Goal: Task Accomplishment & Management: Use online tool/utility

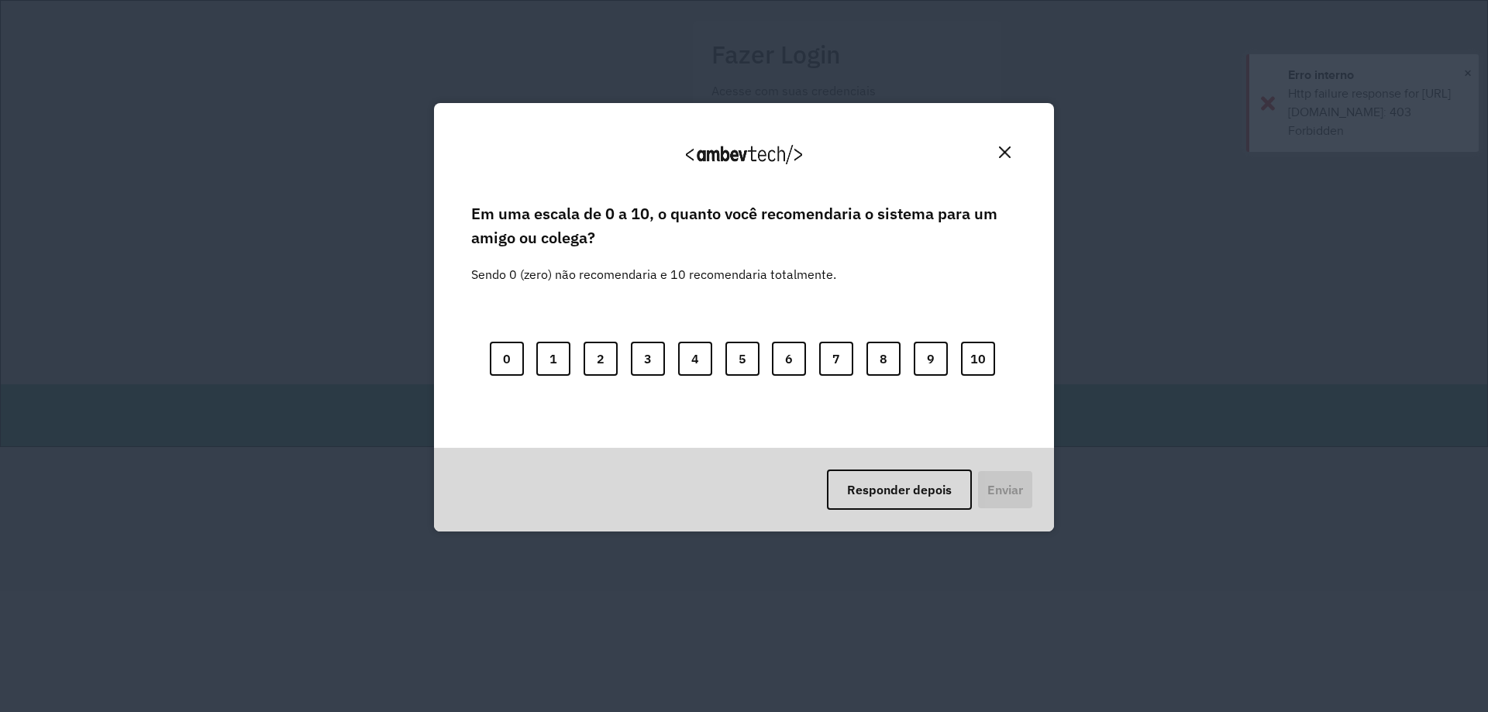
click at [1007, 149] on img "Close" at bounding box center [1005, 153] width 12 height 12
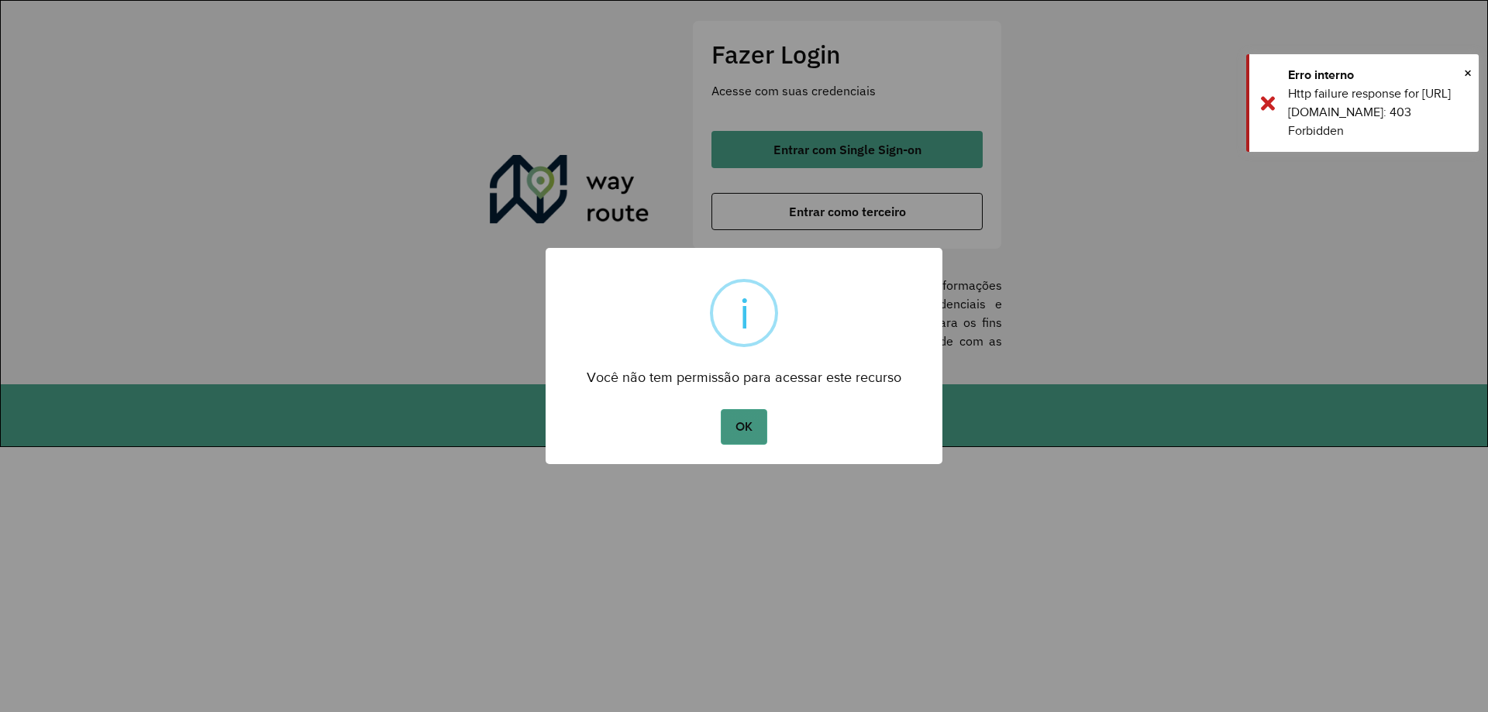
click at [746, 426] on button "OK" at bounding box center [744, 427] width 46 height 36
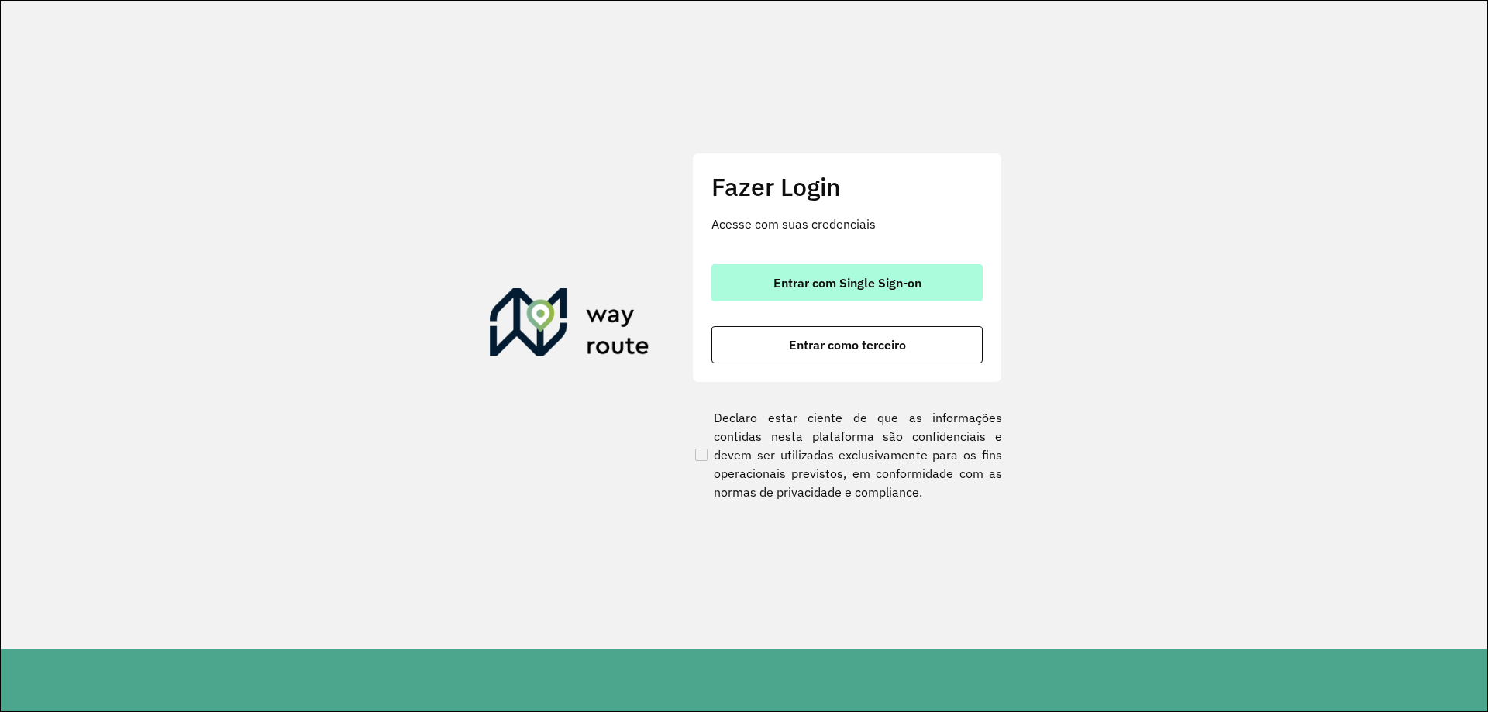
click at [841, 279] on span "Entrar com Single Sign-on" at bounding box center [848, 283] width 148 height 12
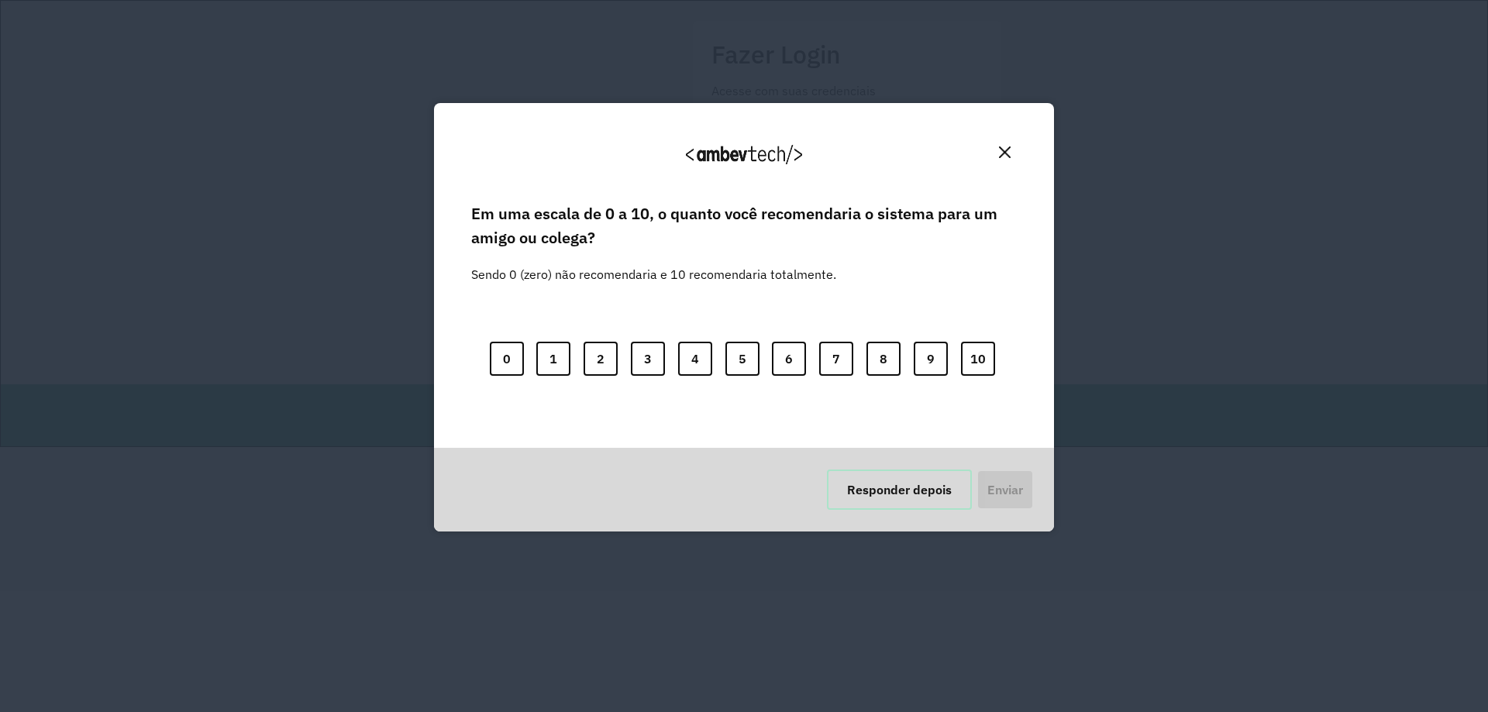
click at [894, 489] on button "Responder depois" at bounding box center [899, 490] width 145 height 40
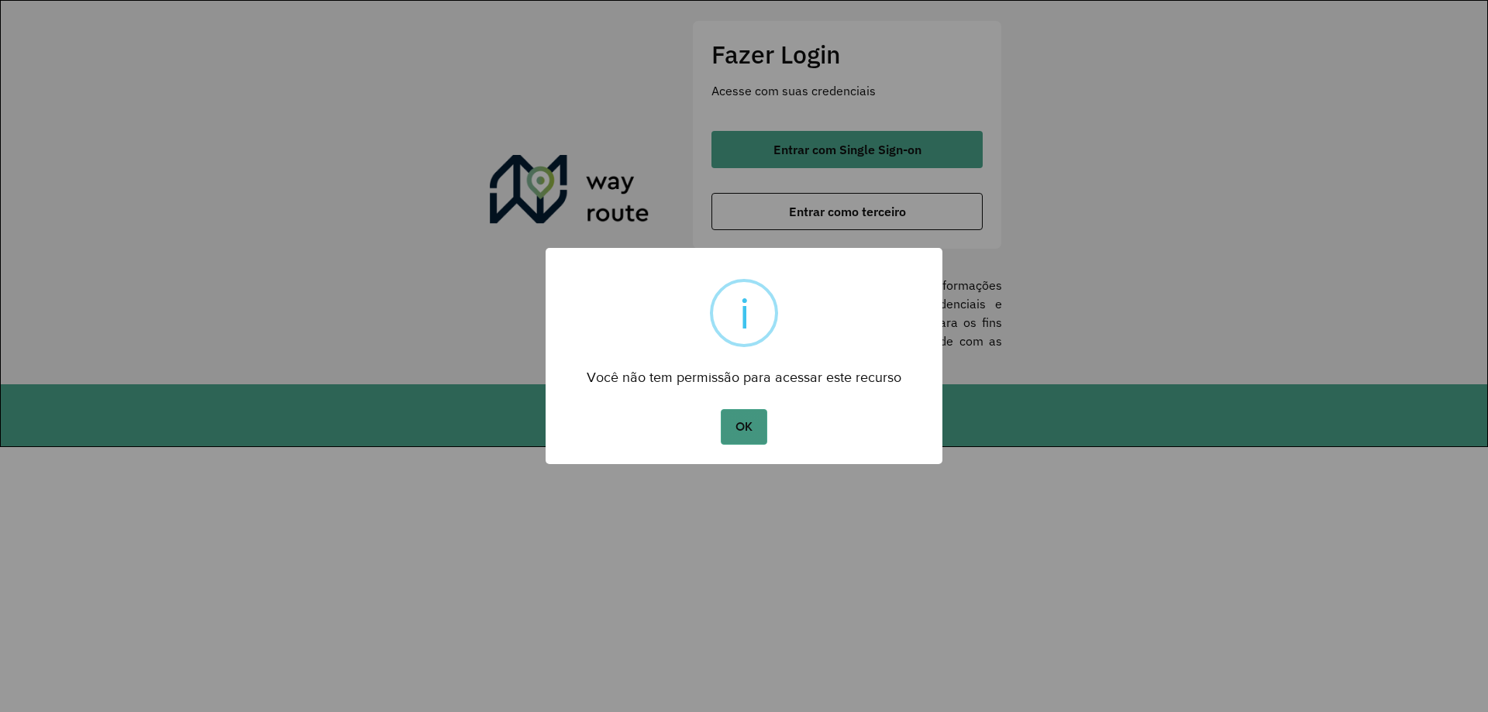
click at [765, 427] on button "OK" at bounding box center [744, 427] width 46 height 36
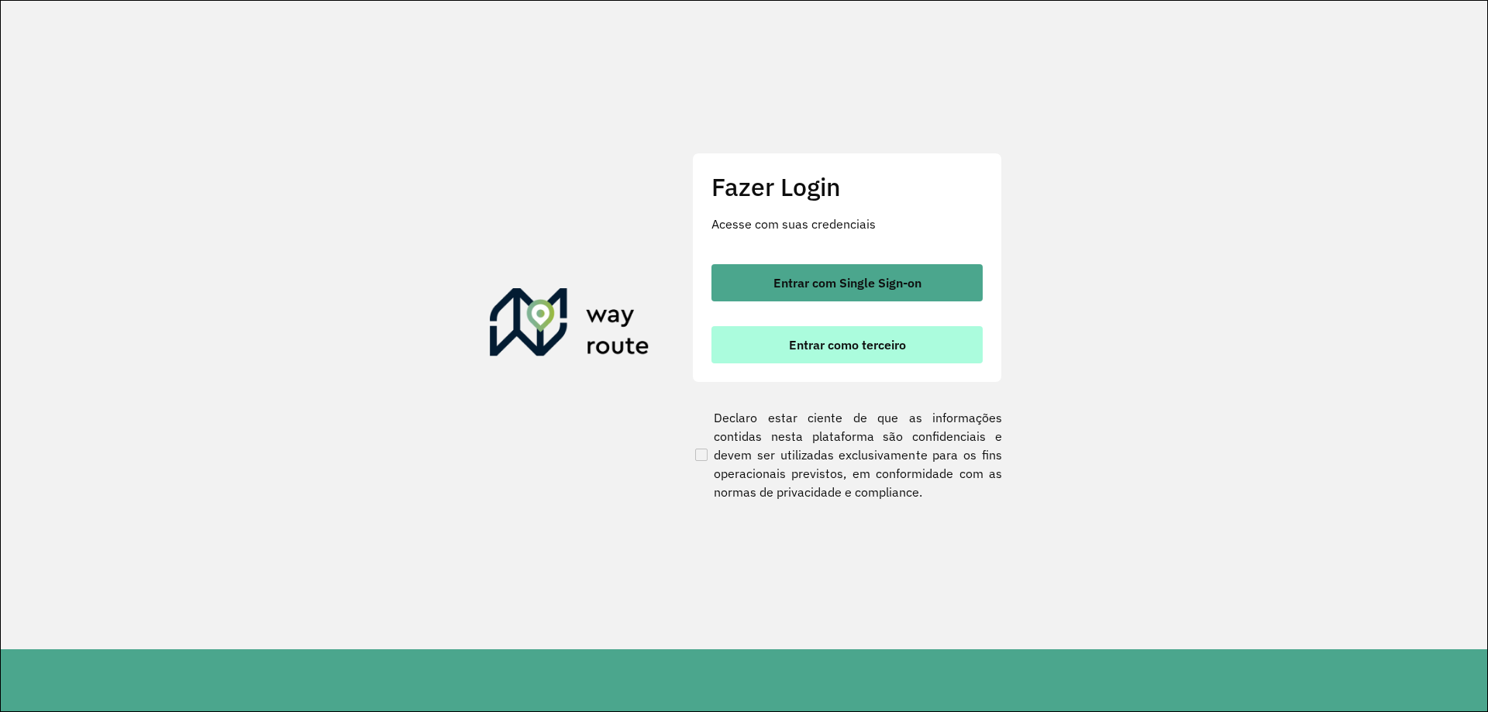
click at [837, 336] on button "Entrar como terceiro" at bounding box center [847, 344] width 271 height 37
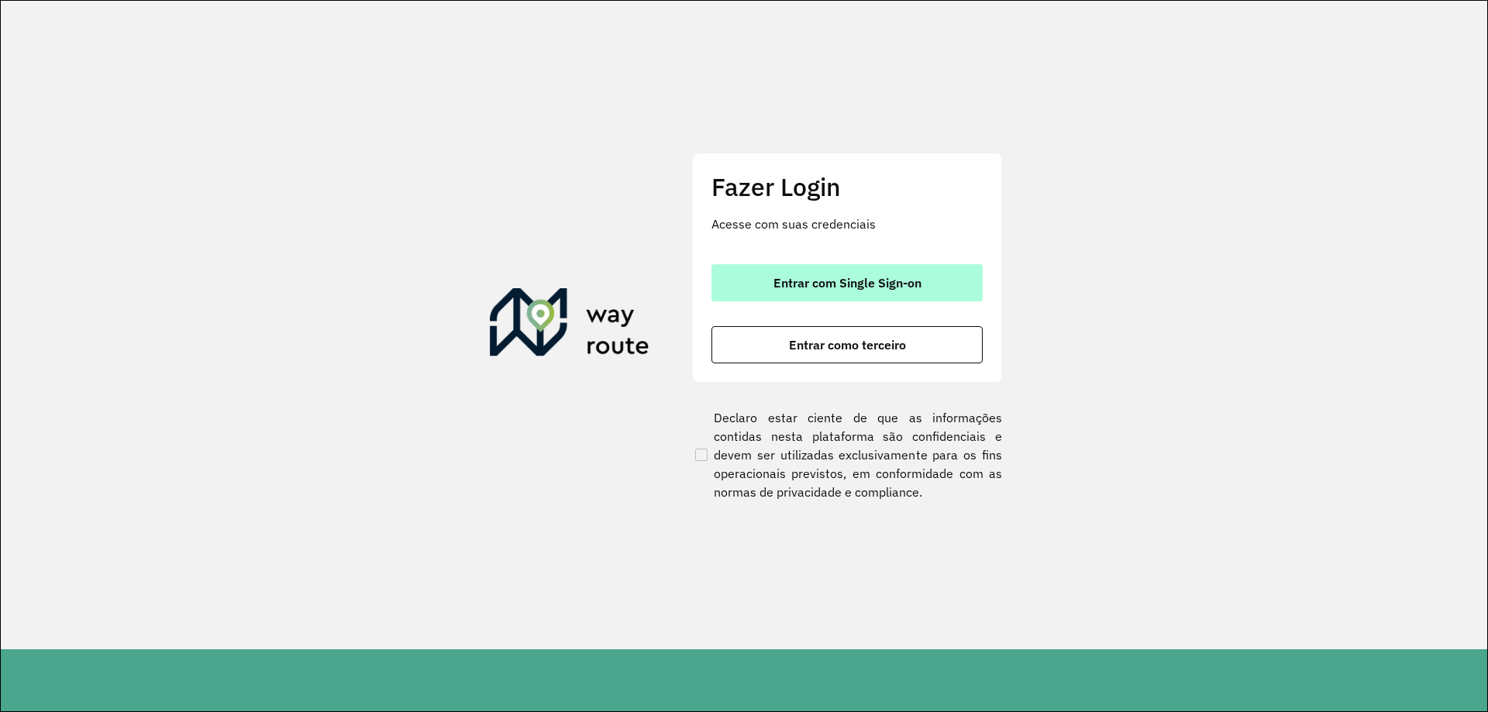
click at [830, 286] on span "Entrar com Single Sign-on" at bounding box center [848, 283] width 148 height 12
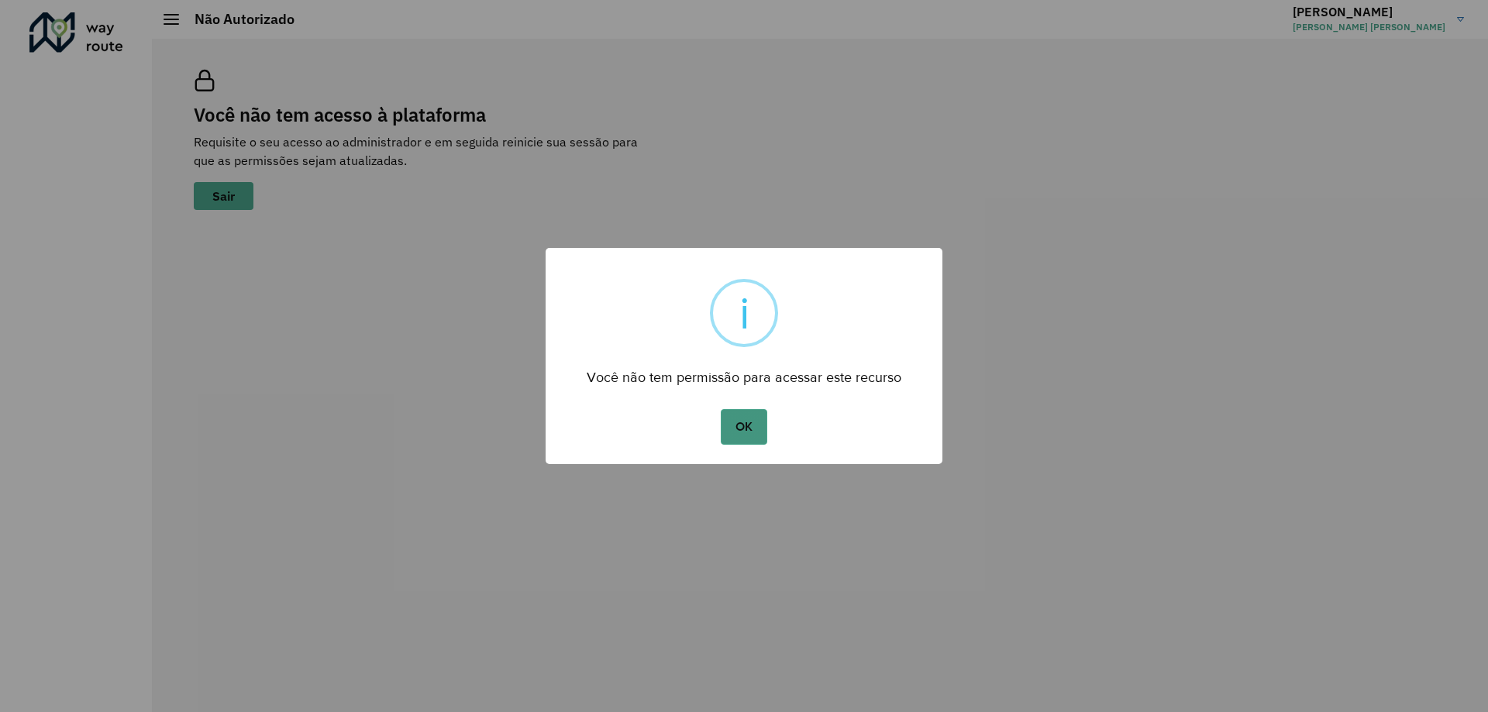
click at [745, 415] on button "OK" at bounding box center [744, 427] width 46 height 36
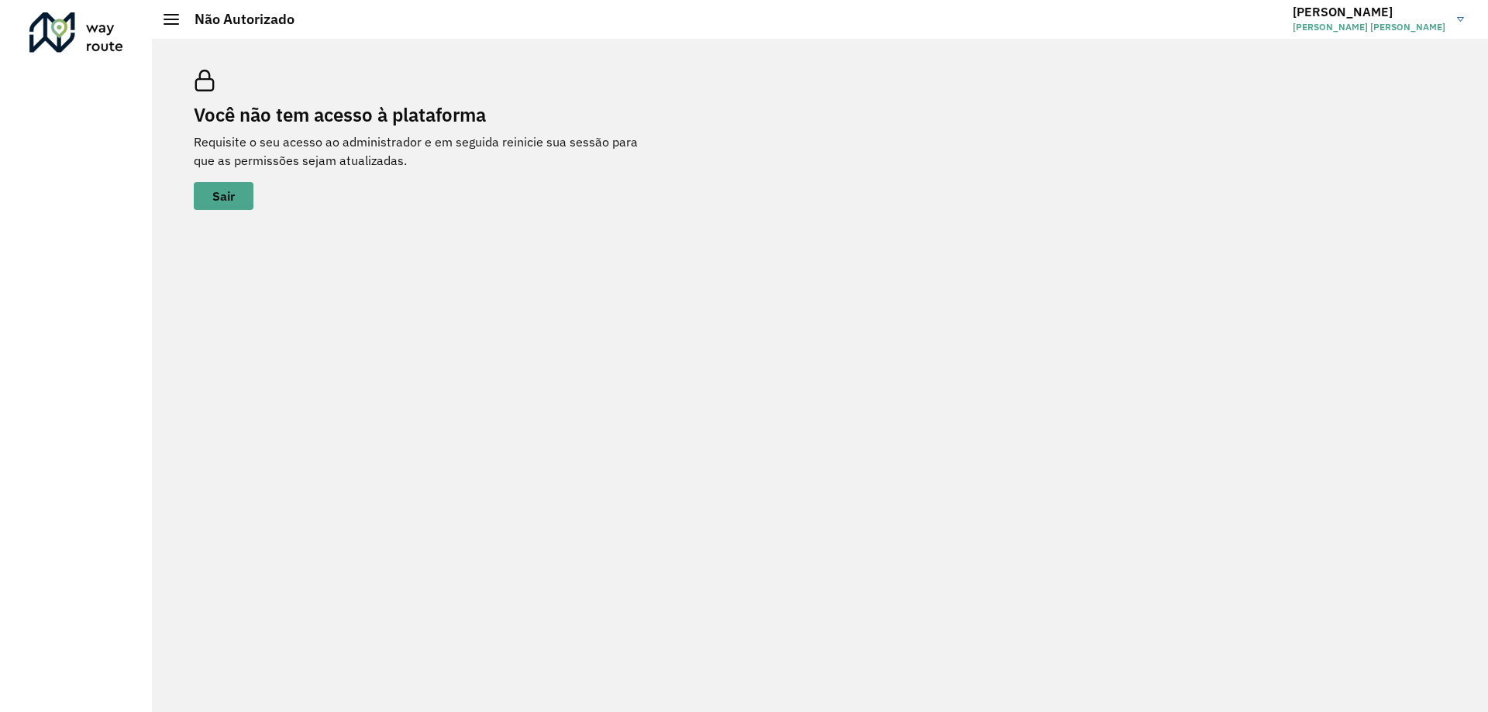
click at [1454, 19] on link "Marlon Marlon Vitor de Almeida" at bounding box center [1384, 19] width 183 height 40
click at [1399, 74] on link "Encerrar sessão" at bounding box center [1400, 76] width 136 height 47
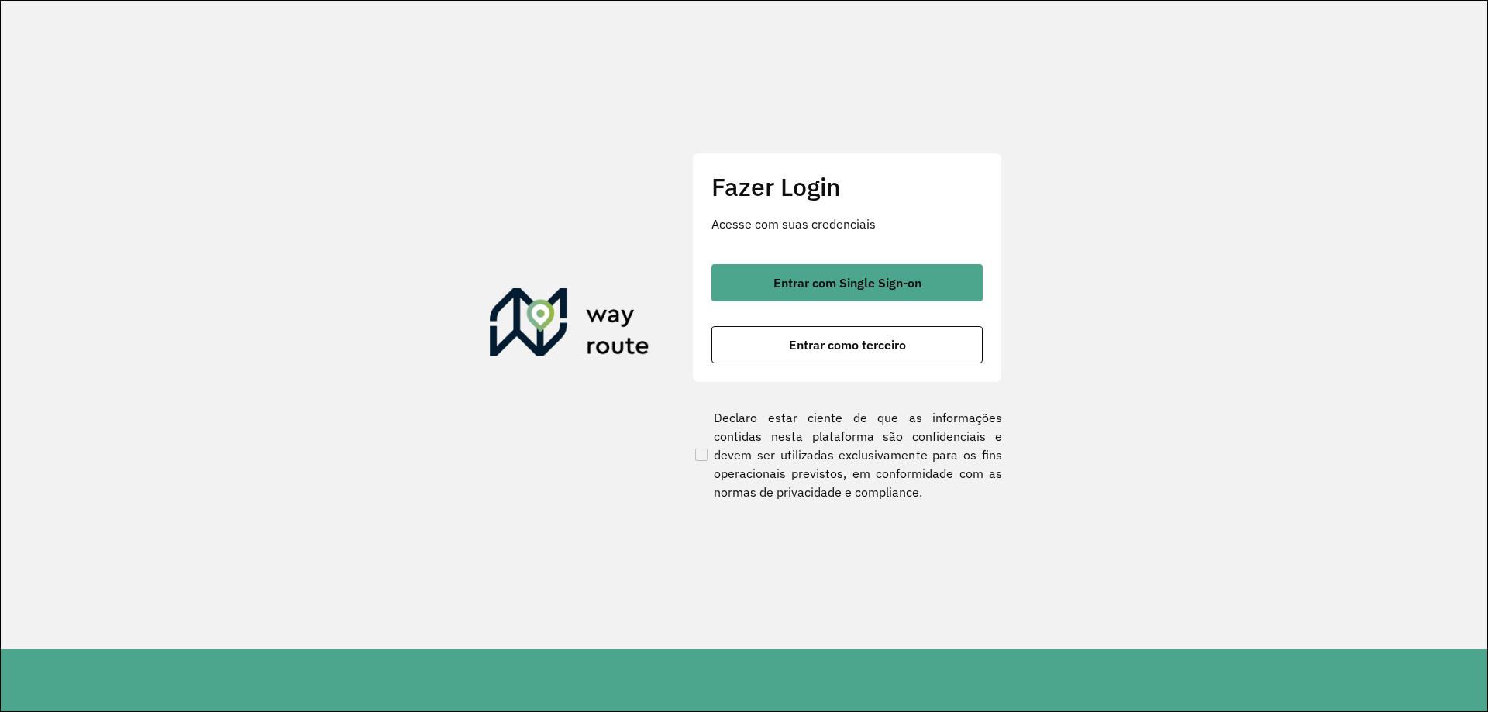
click at [855, 284] on span "Entrar com Single Sign-on" at bounding box center [848, 283] width 148 height 12
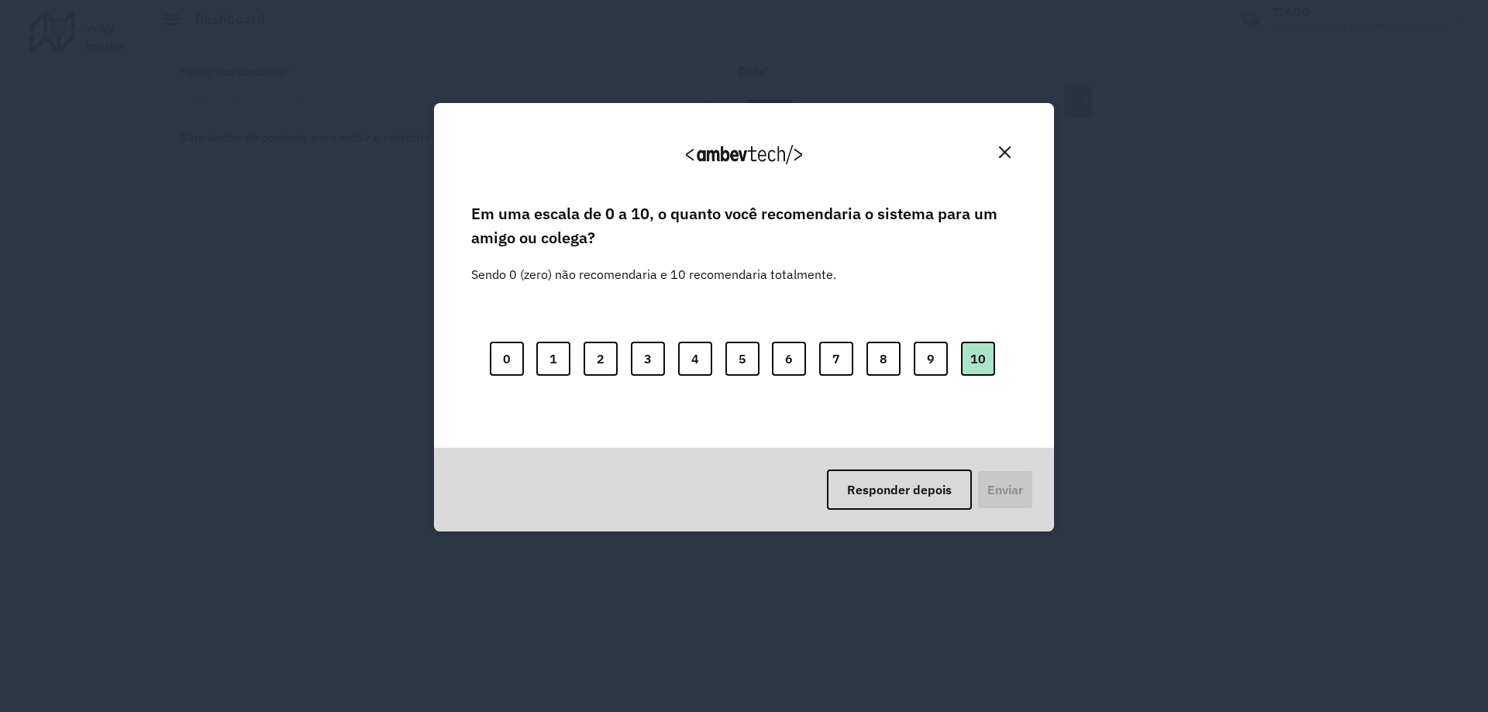
click at [981, 363] on button "10" at bounding box center [978, 359] width 34 height 34
click at [1005, 486] on button "Enviar" at bounding box center [1003, 490] width 57 height 40
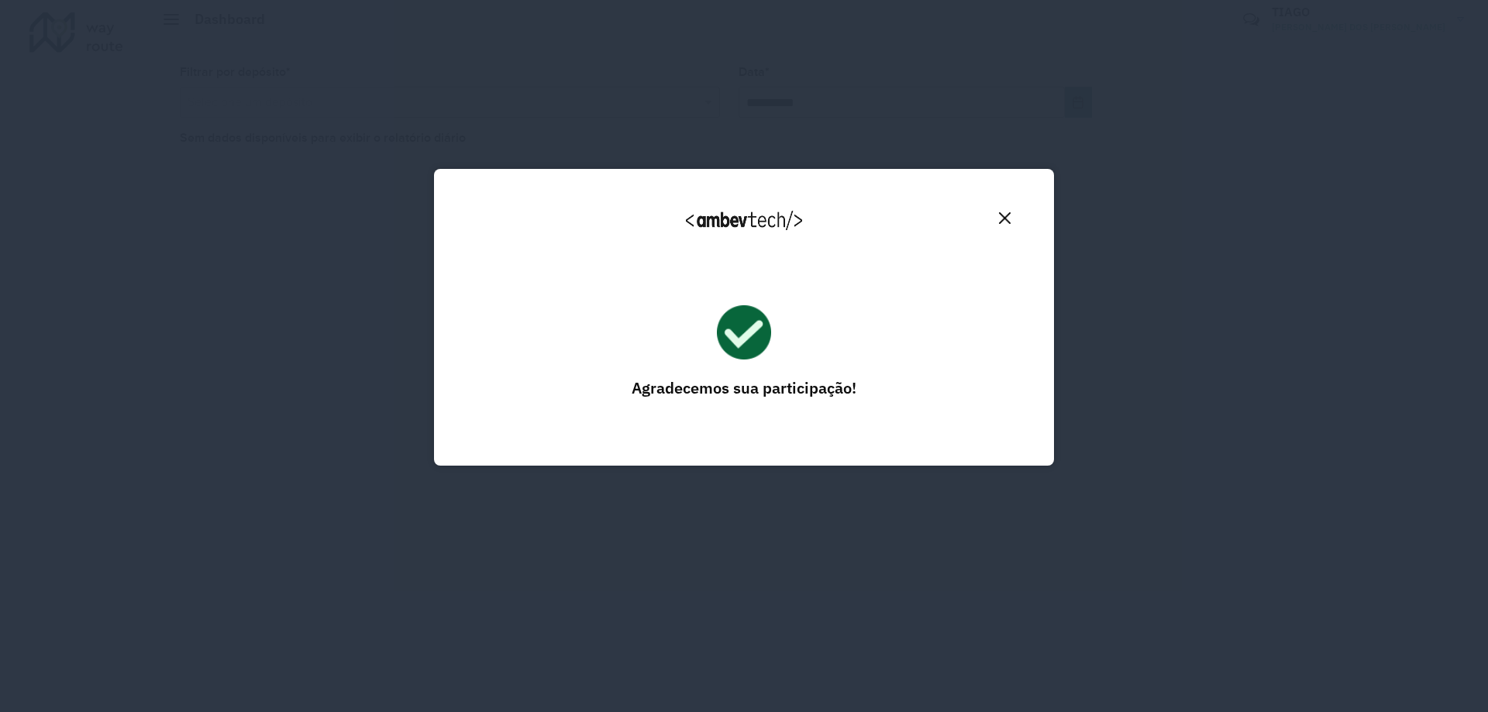
click at [1006, 209] on button "Close" at bounding box center [1005, 218] width 24 height 24
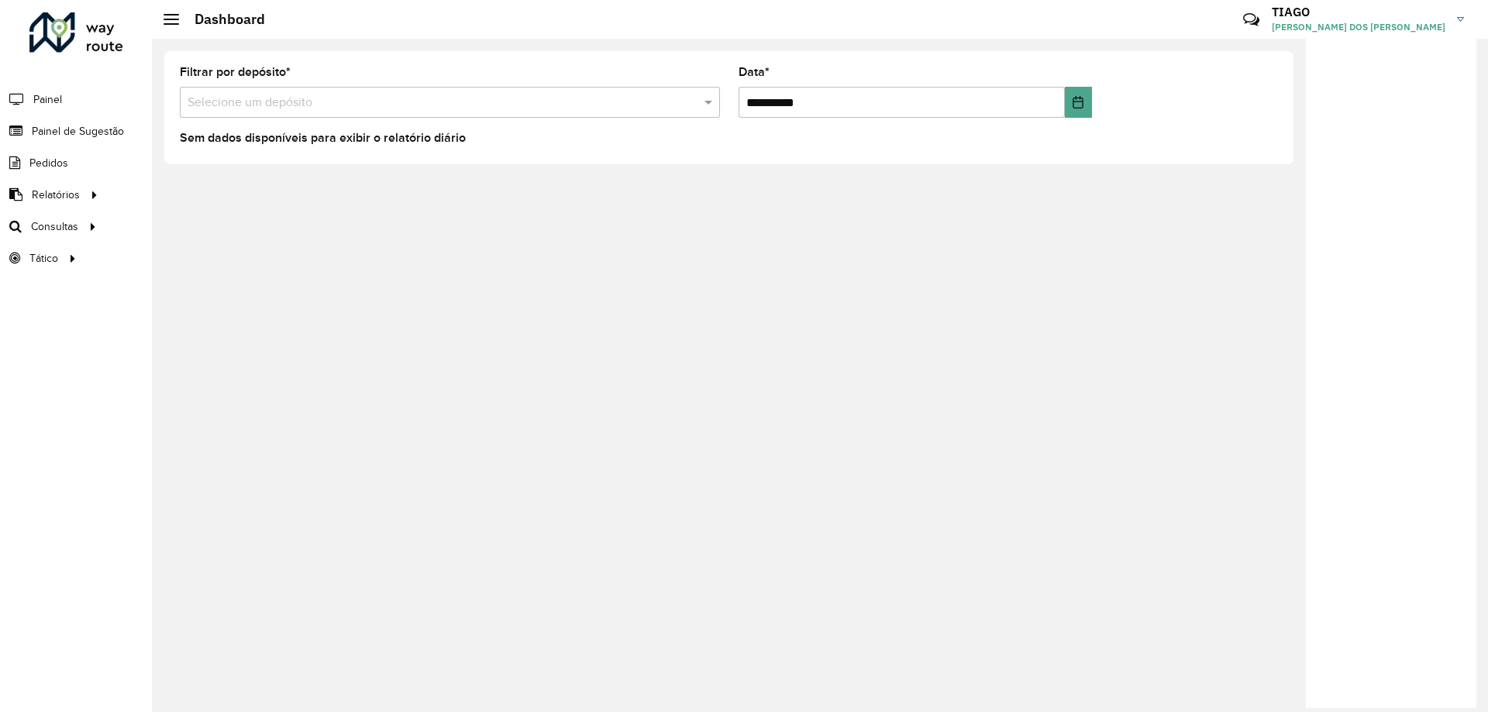
click at [632, 99] on input "text" at bounding box center [435, 103] width 494 height 19
click at [708, 100] on span at bounding box center [710, 102] width 19 height 19
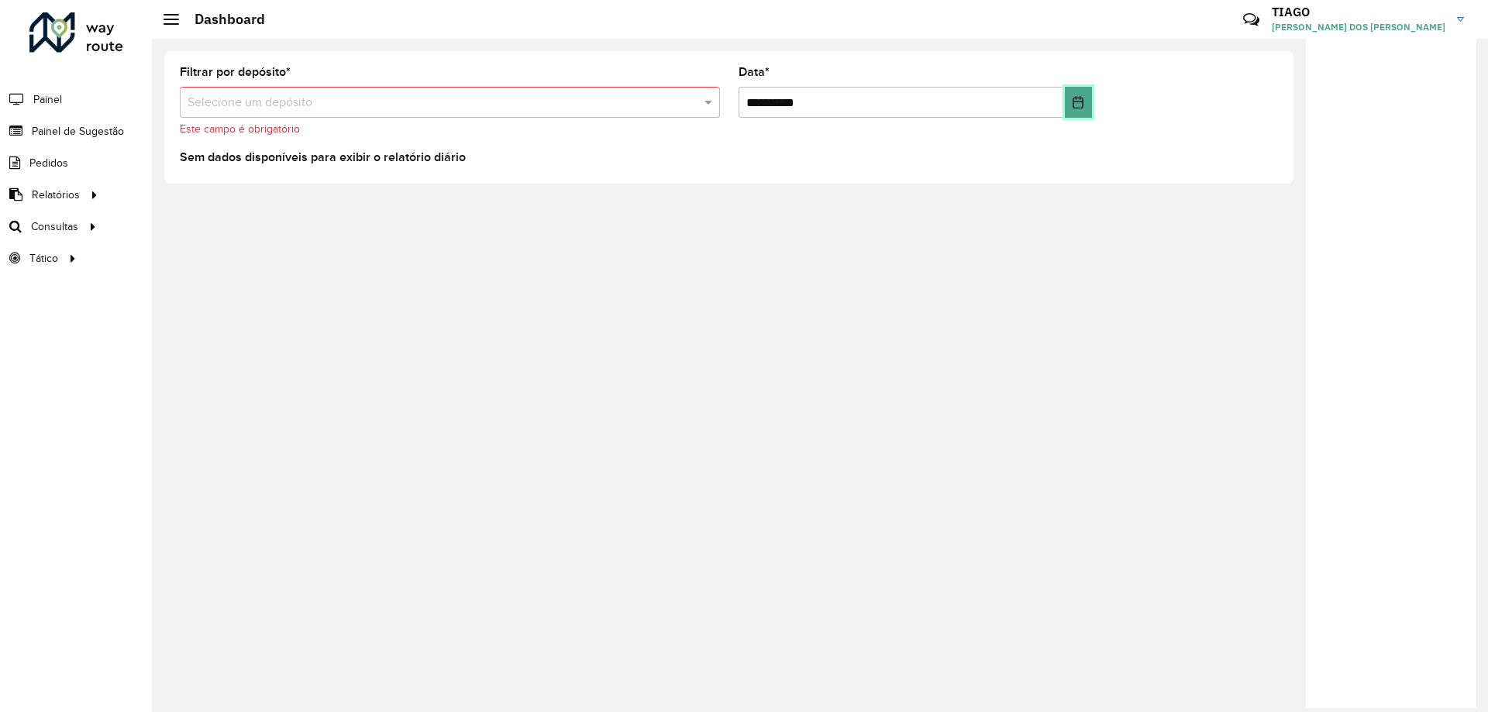
click at [1083, 102] on icon "Choose Date" at bounding box center [1079, 102] width 10 height 12
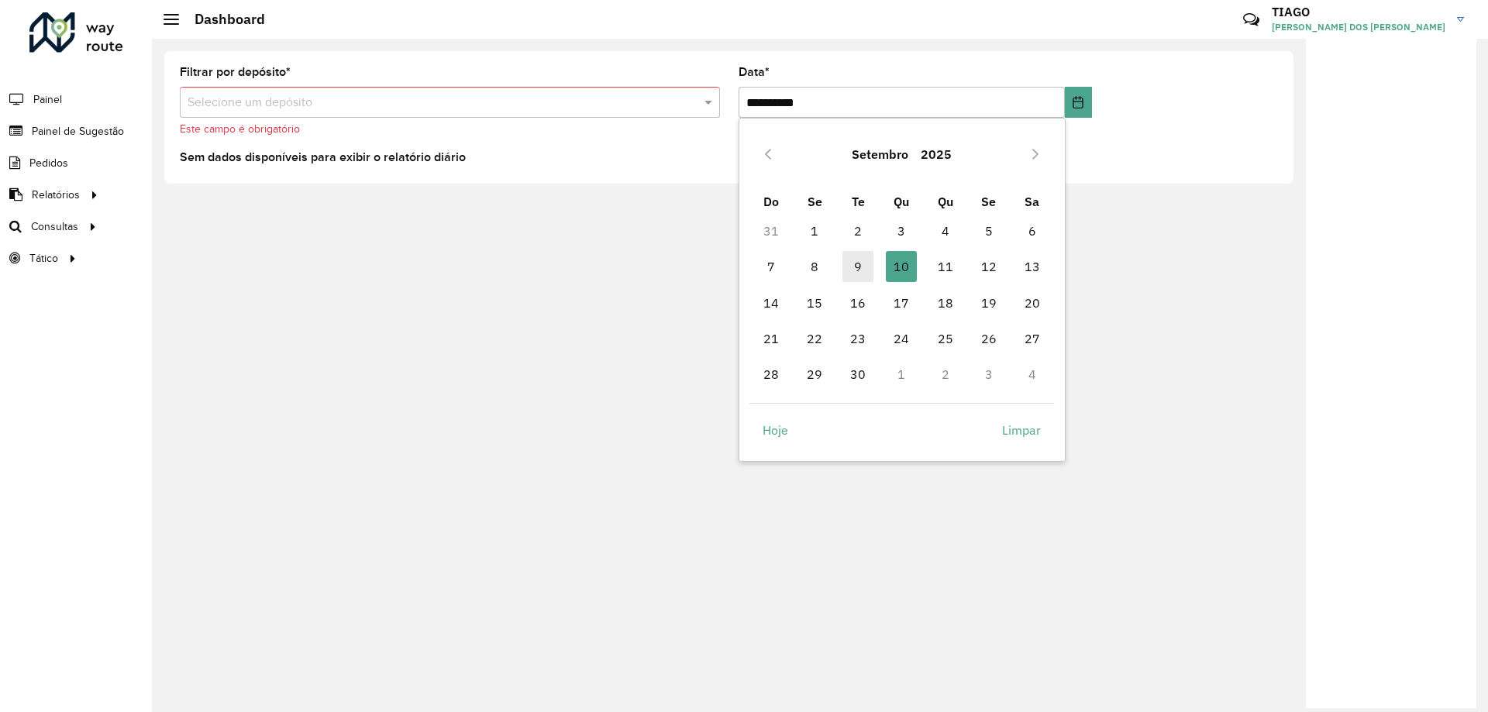
click at [848, 269] on span "9" at bounding box center [858, 266] width 31 height 31
type input "**********"
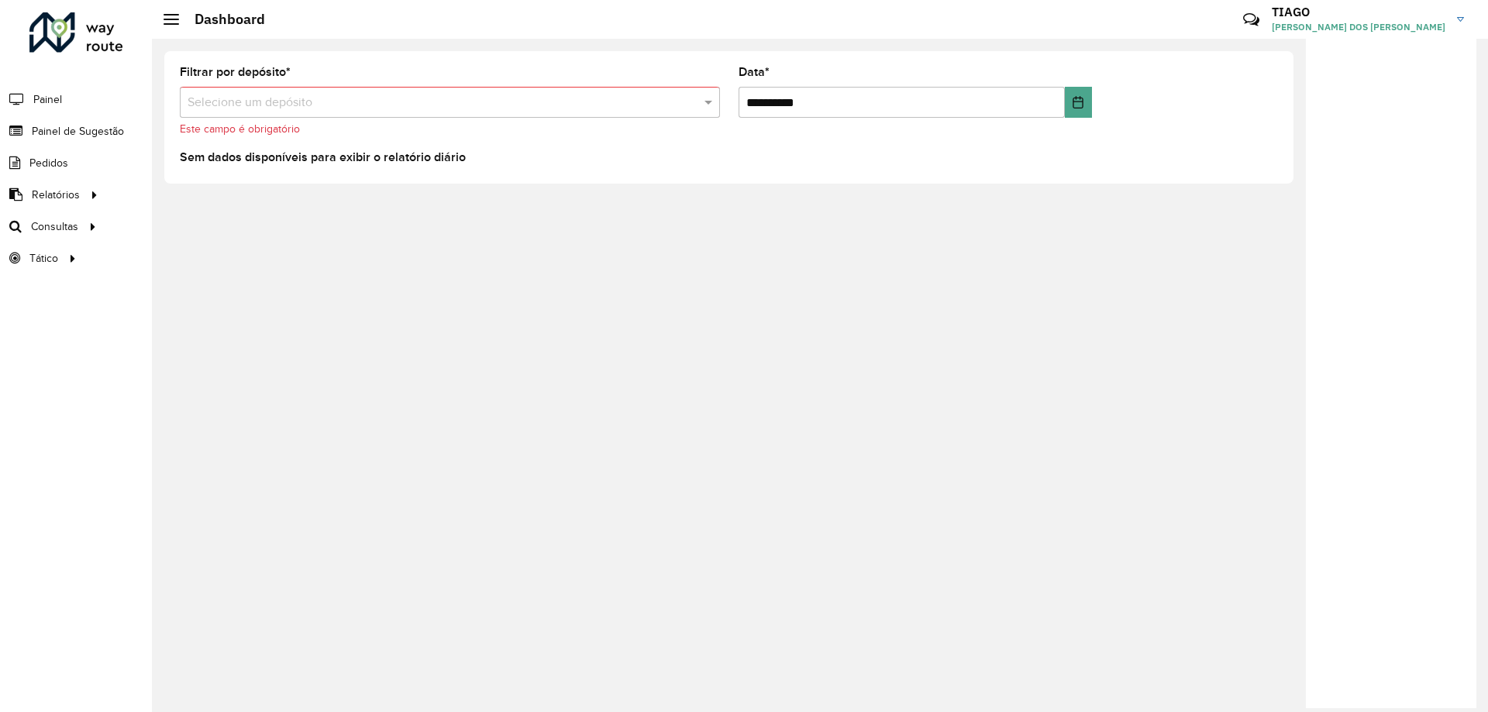
click at [630, 96] on input "text" at bounding box center [435, 103] width 494 height 19
click at [1079, 112] on button "Choose Date" at bounding box center [1078, 102] width 27 height 31
click at [57, 96] on span "Painel" at bounding box center [49, 99] width 32 height 16
click at [258, 236] on link "Roteirização" at bounding box center [259, 226] width 190 height 31
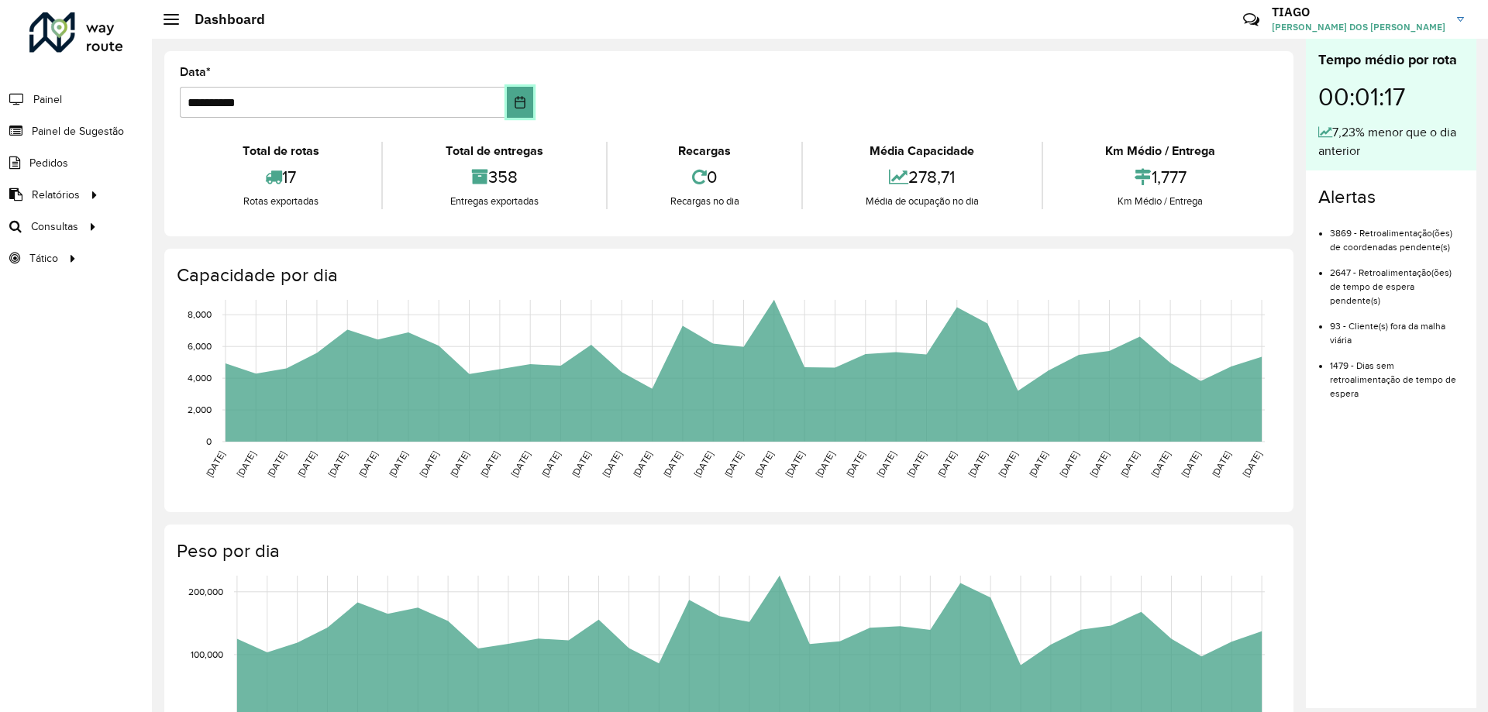
click at [518, 99] on icon "Choose Date" at bounding box center [520, 102] width 12 height 12
drag, startPoint x: 671, startPoint y: 91, endPoint x: 534, endPoint y: 136, distance: 144.2
click at [671, 91] on formly-group "**********" at bounding box center [729, 99] width 1117 height 64
click at [277, 224] on link "Roteirização" at bounding box center [259, 226] width 190 height 31
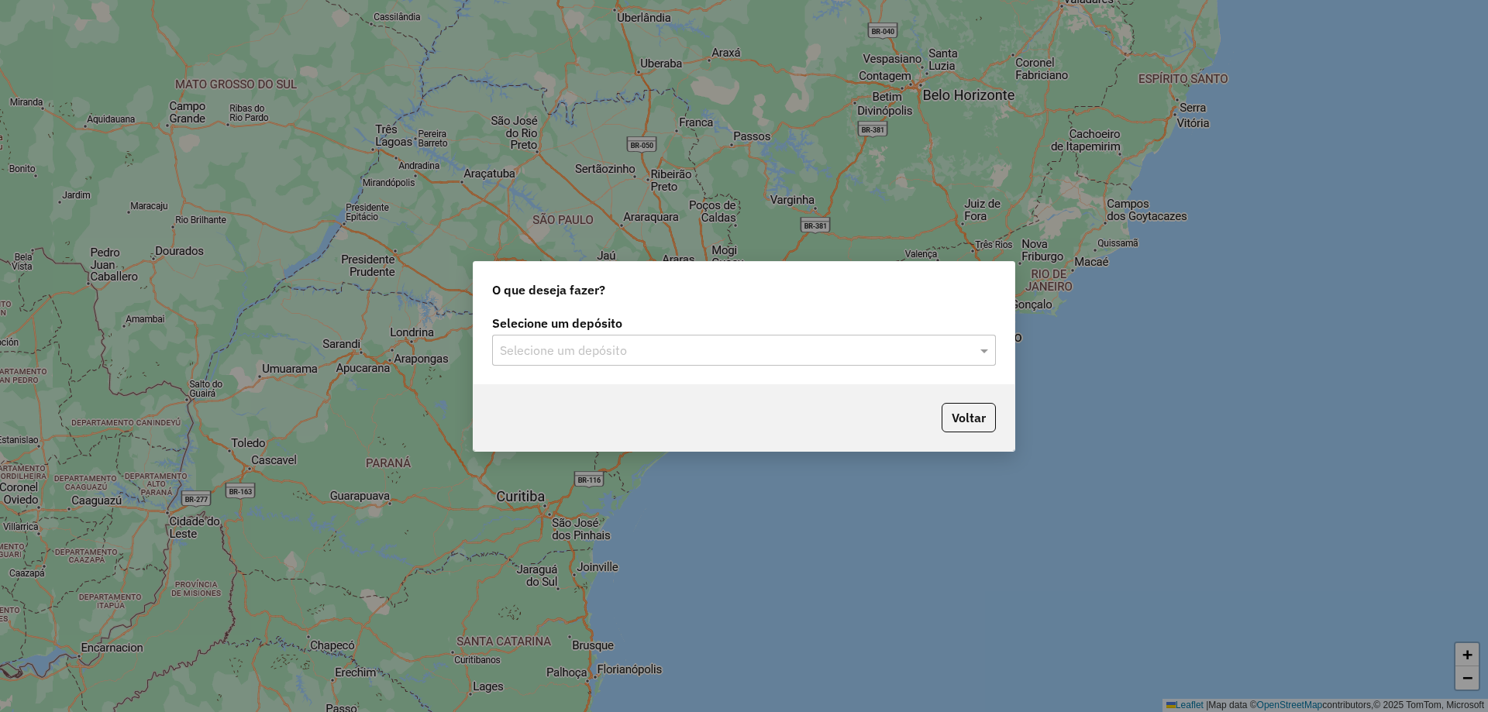
click at [700, 349] on input "text" at bounding box center [728, 351] width 457 height 19
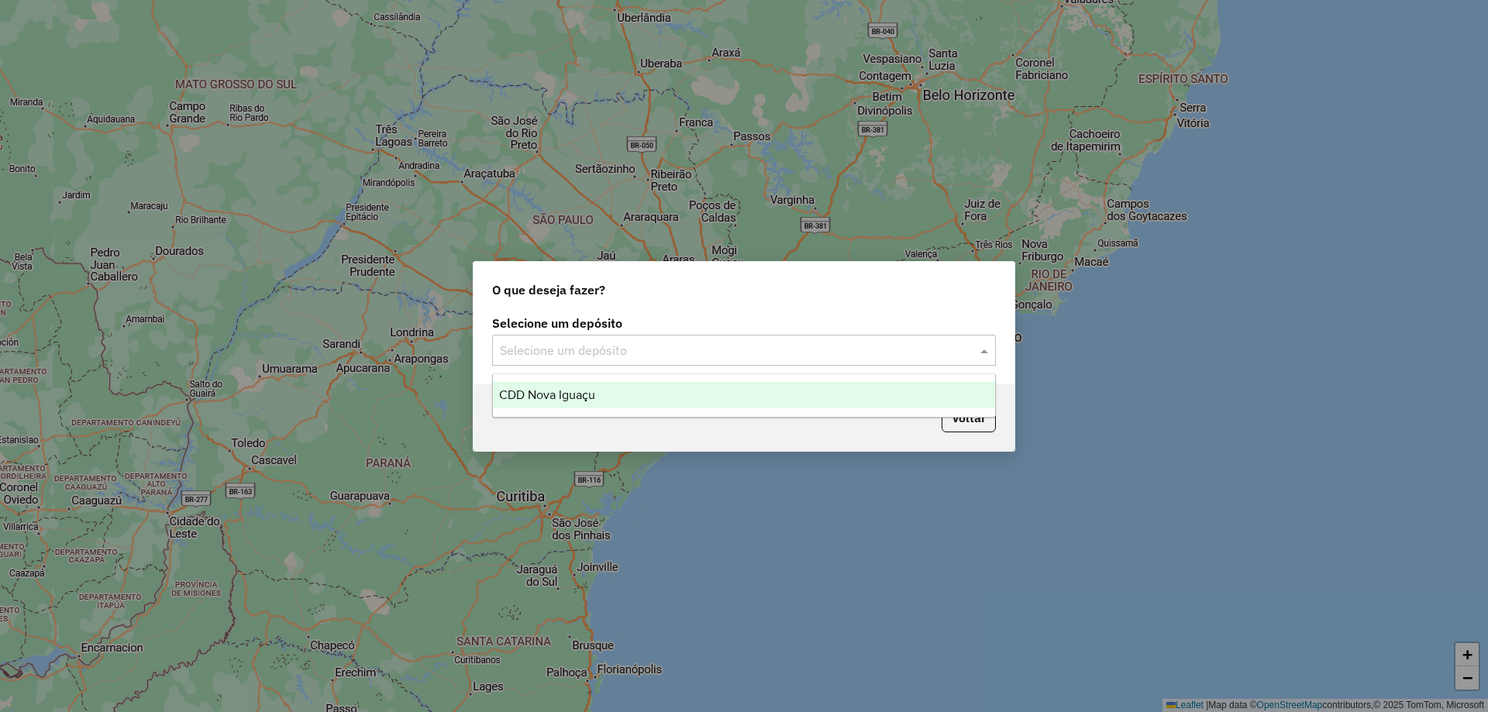
click at [654, 388] on div "CDD Nova Iguaçu" at bounding box center [744, 395] width 502 height 26
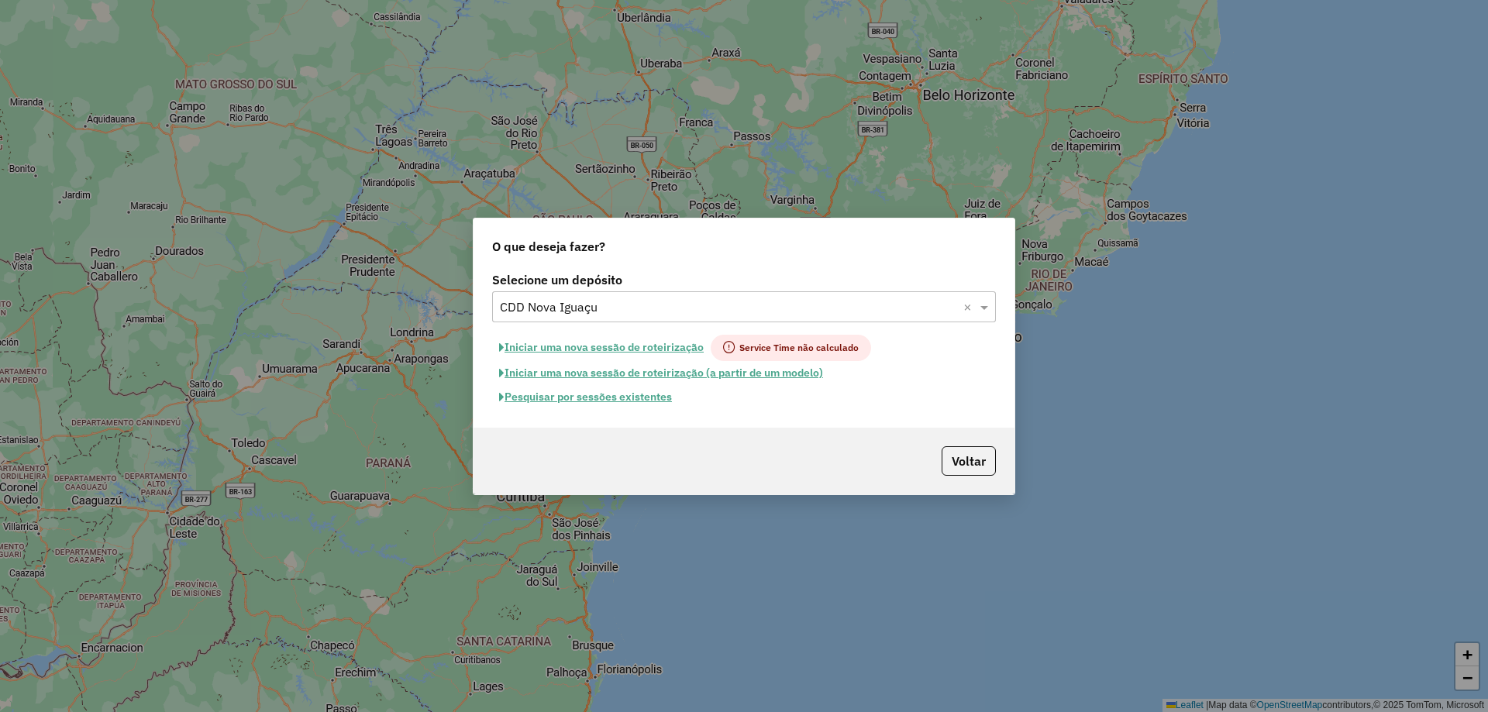
click at [831, 302] on input "text" at bounding box center [728, 307] width 457 height 19
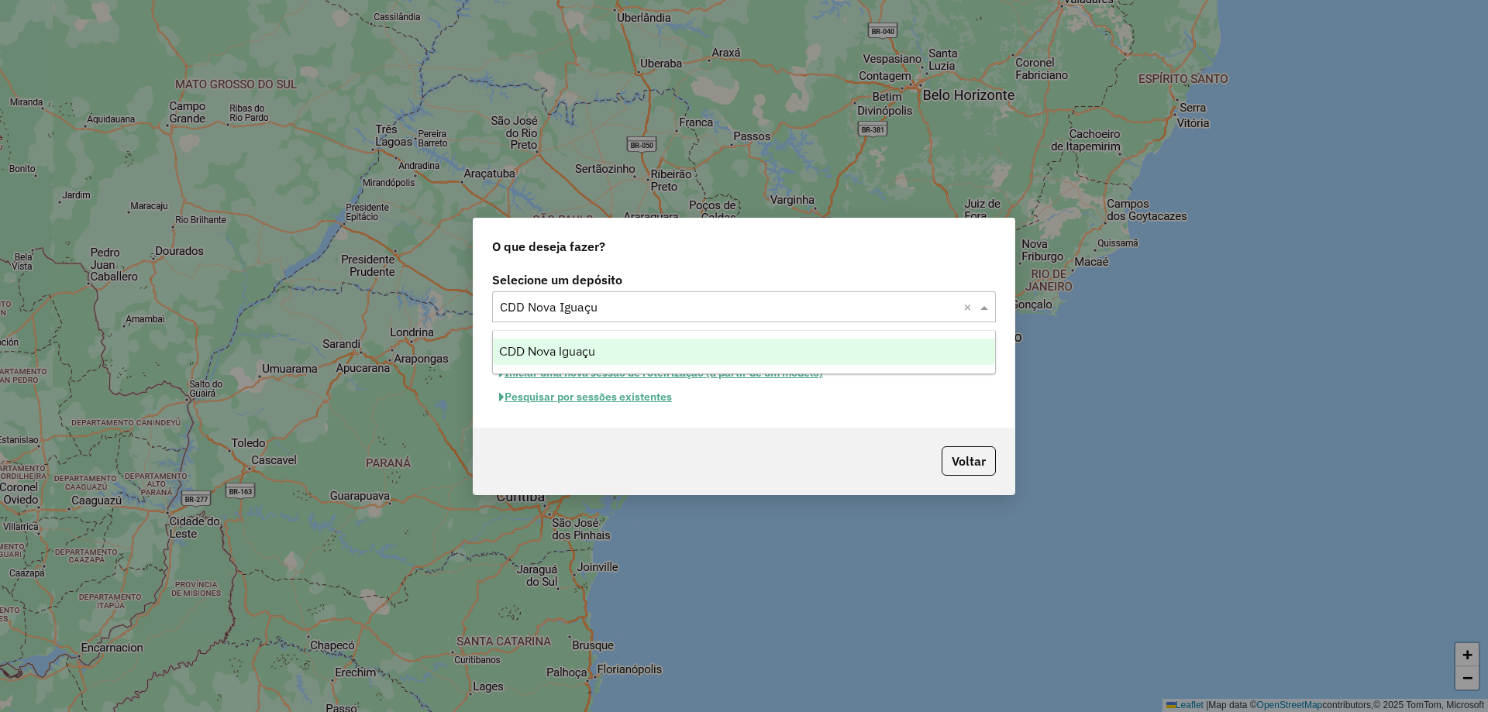
click at [588, 346] on span "CDD Nova Iguaçu" at bounding box center [547, 351] width 96 height 13
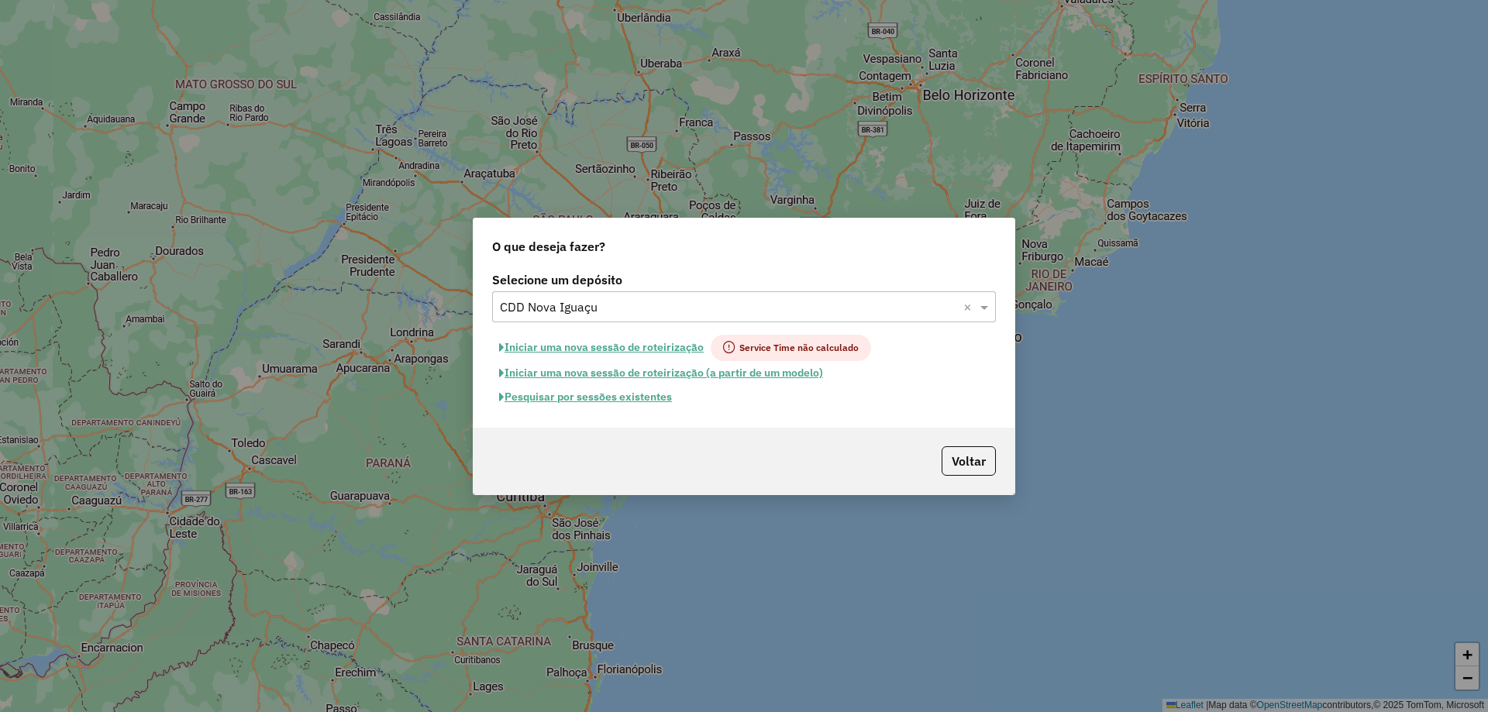
click at [633, 400] on button "Pesquisar por sessões existentes" at bounding box center [585, 397] width 187 height 24
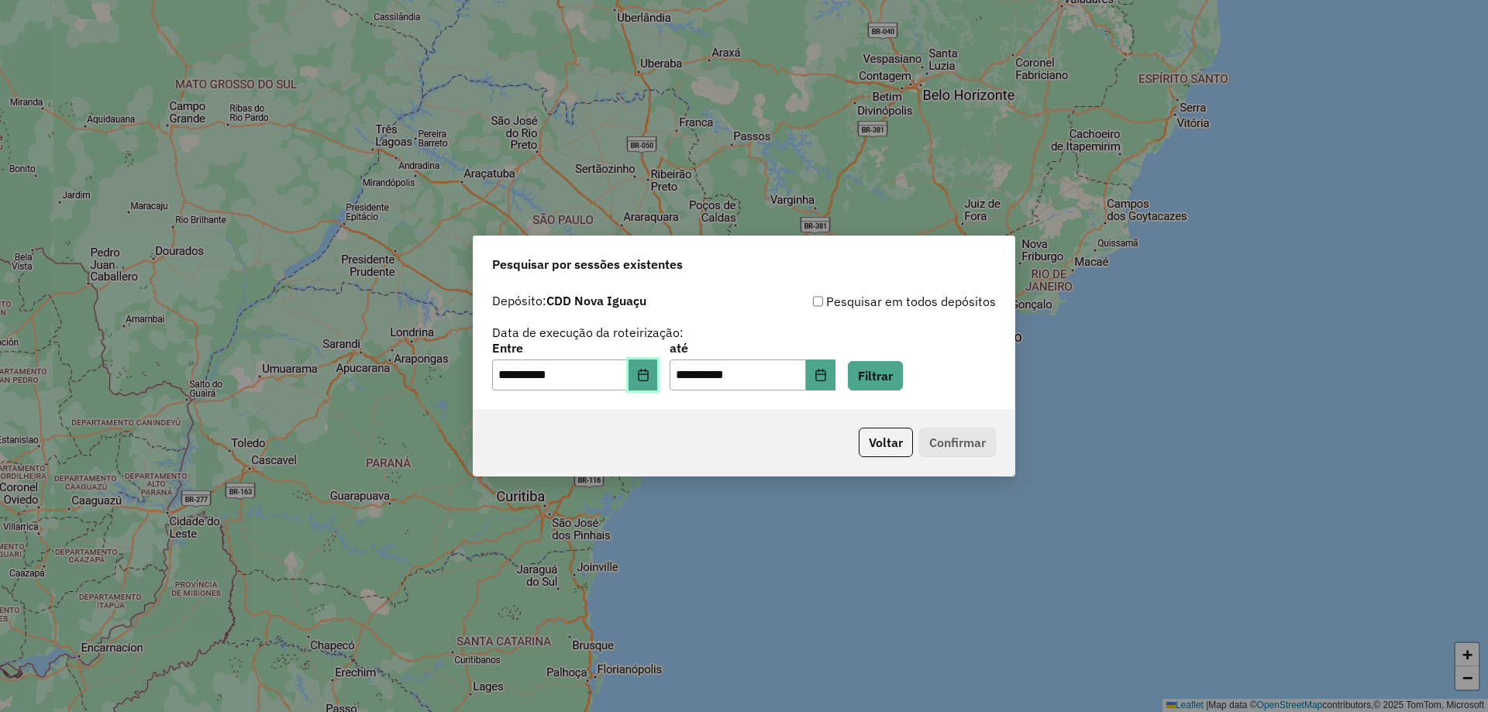
click at [648, 376] on icon "Choose Date" at bounding box center [643, 375] width 10 height 12
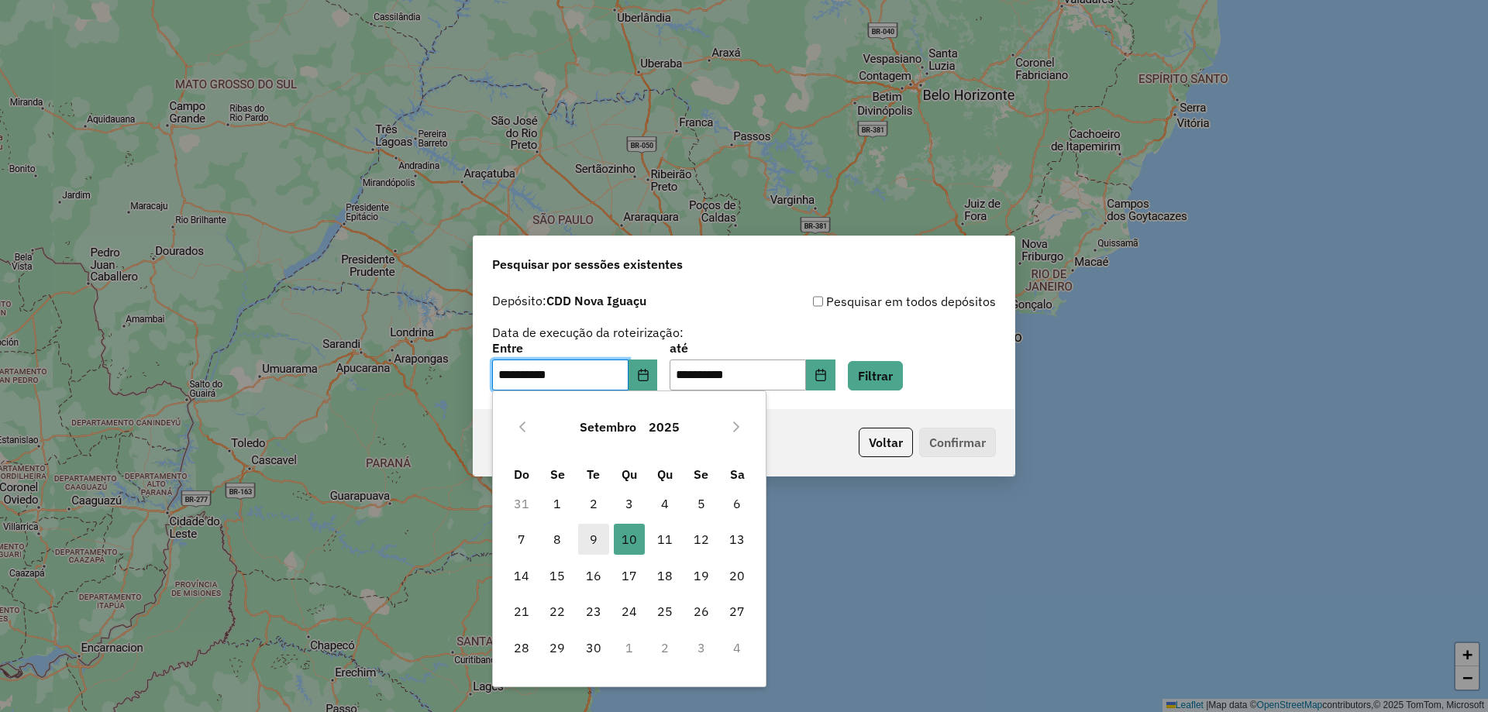
click at [591, 536] on span "9" at bounding box center [593, 539] width 31 height 31
type input "**********"
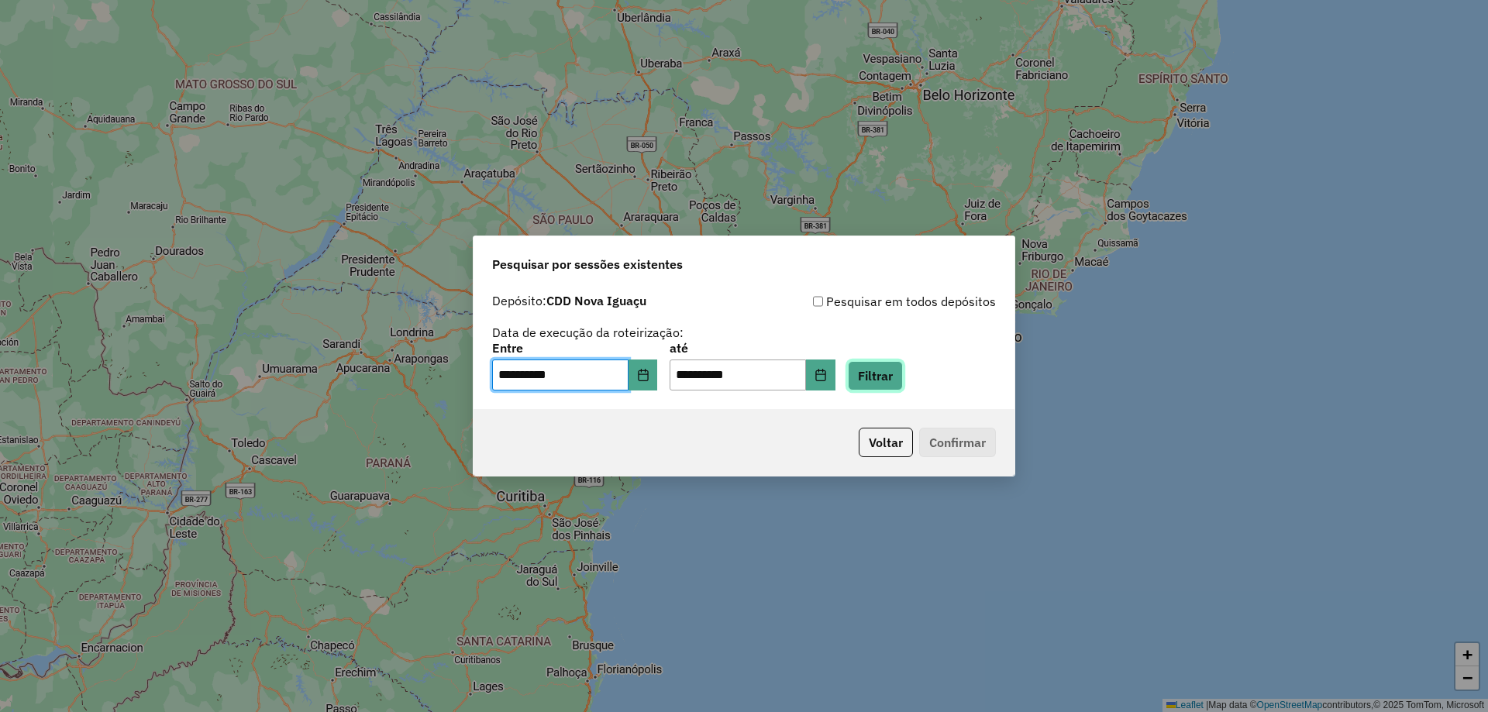
click at [902, 374] on button "Filtrar" at bounding box center [875, 375] width 55 height 29
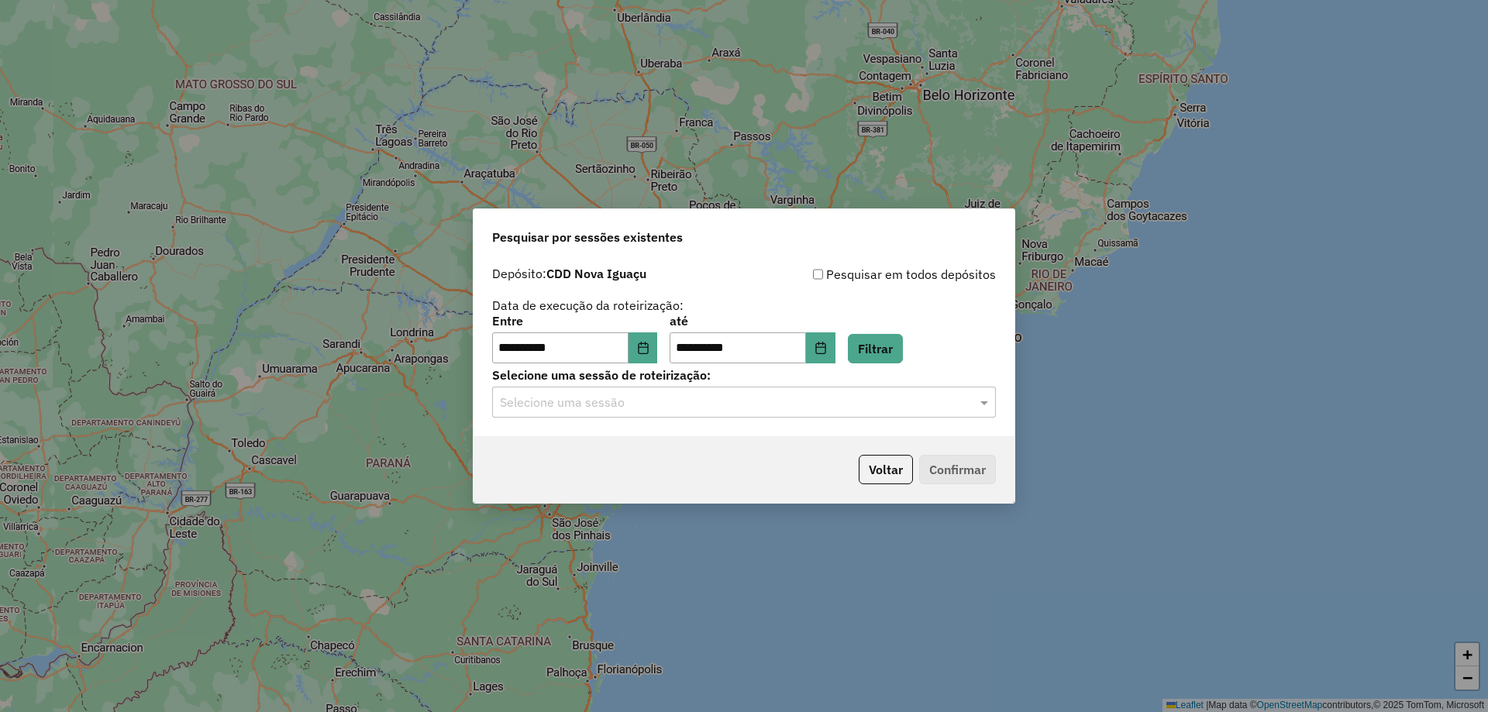
click at [655, 409] on input "text" at bounding box center [728, 403] width 457 height 19
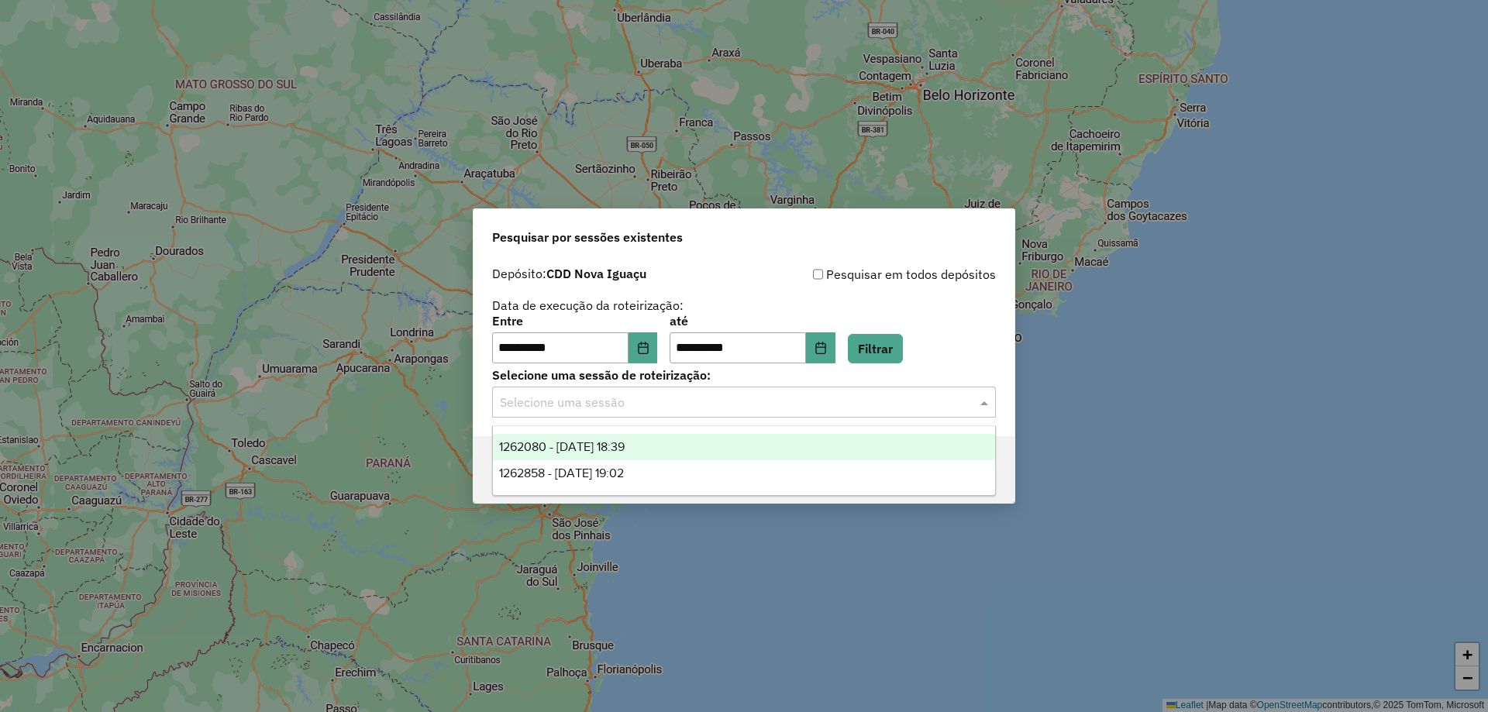
click at [668, 447] on div "1262080 - 09/09/2025 18:39" at bounding box center [744, 447] width 502 height 26
click at [668, 447] on div "Voltar Confirmar" at bounding box center [744, 469] width 541 height 67
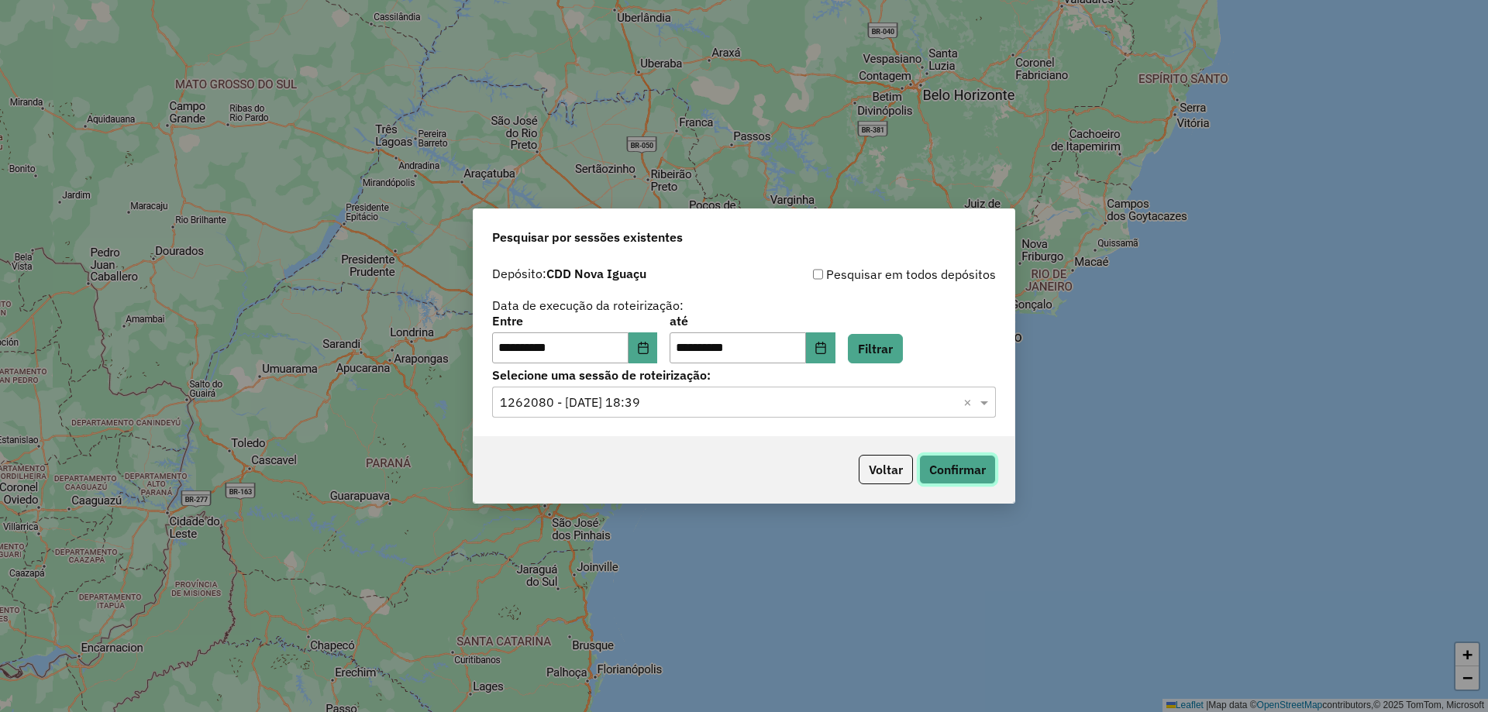
click at [934, 469] on button "Confirmar" at bounding box center [957, 469] width 77 height 29
click at [643, 345] on button "Choose Date" at bounding box center [643, 348] width 29 height 31
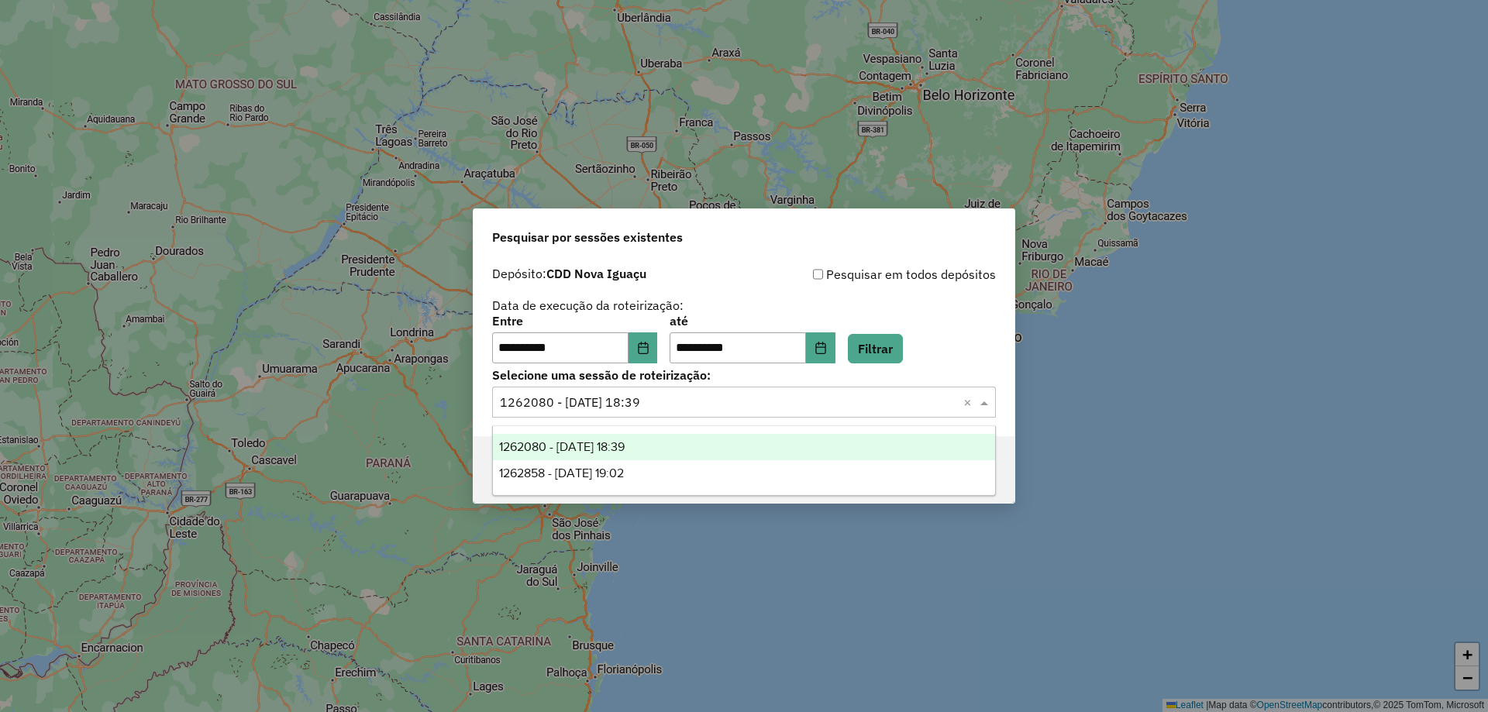
click at [916, 407] on input "text" at bounding box center [728, 403] width 457 height 19
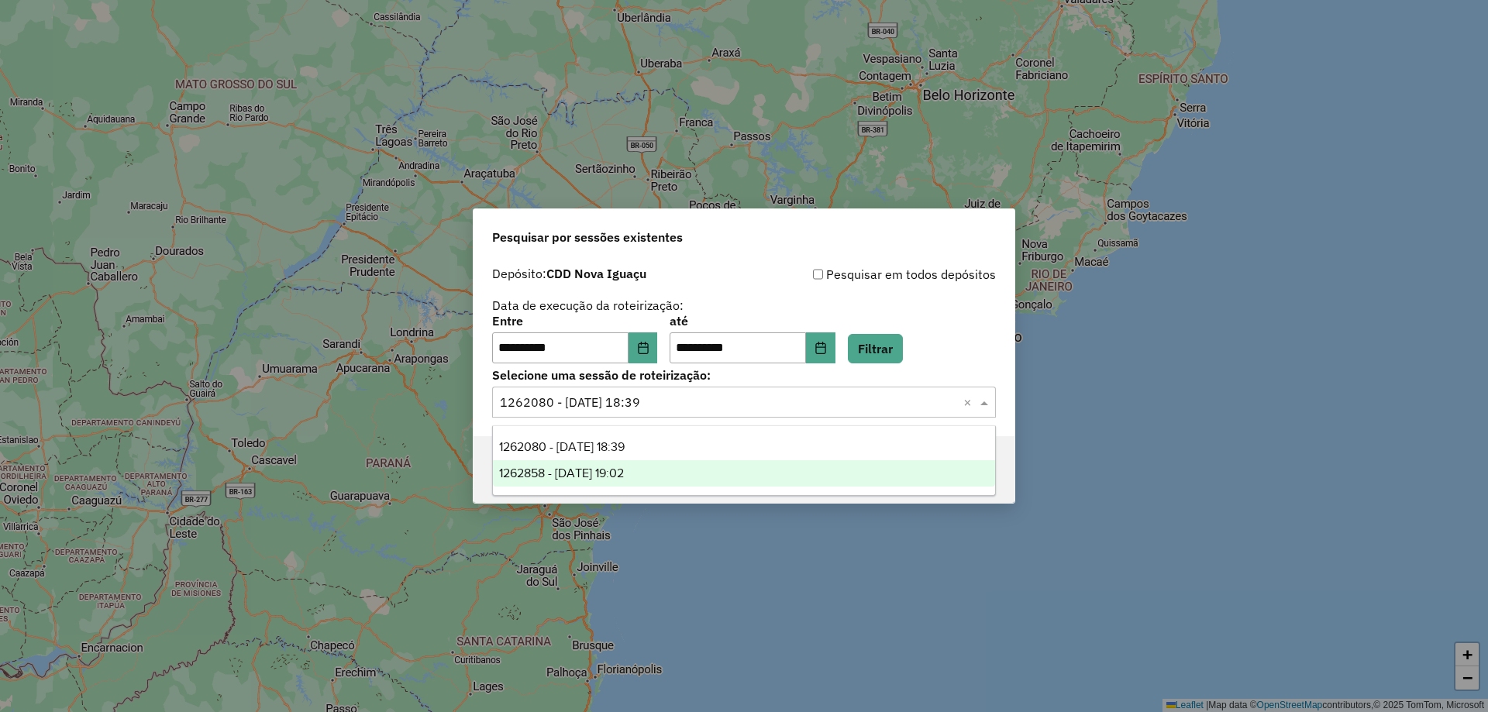
click at [624, 469] on span "1262858 - 10/09/2025 19:02" at bounding box center [561, 473] width 125 height 13
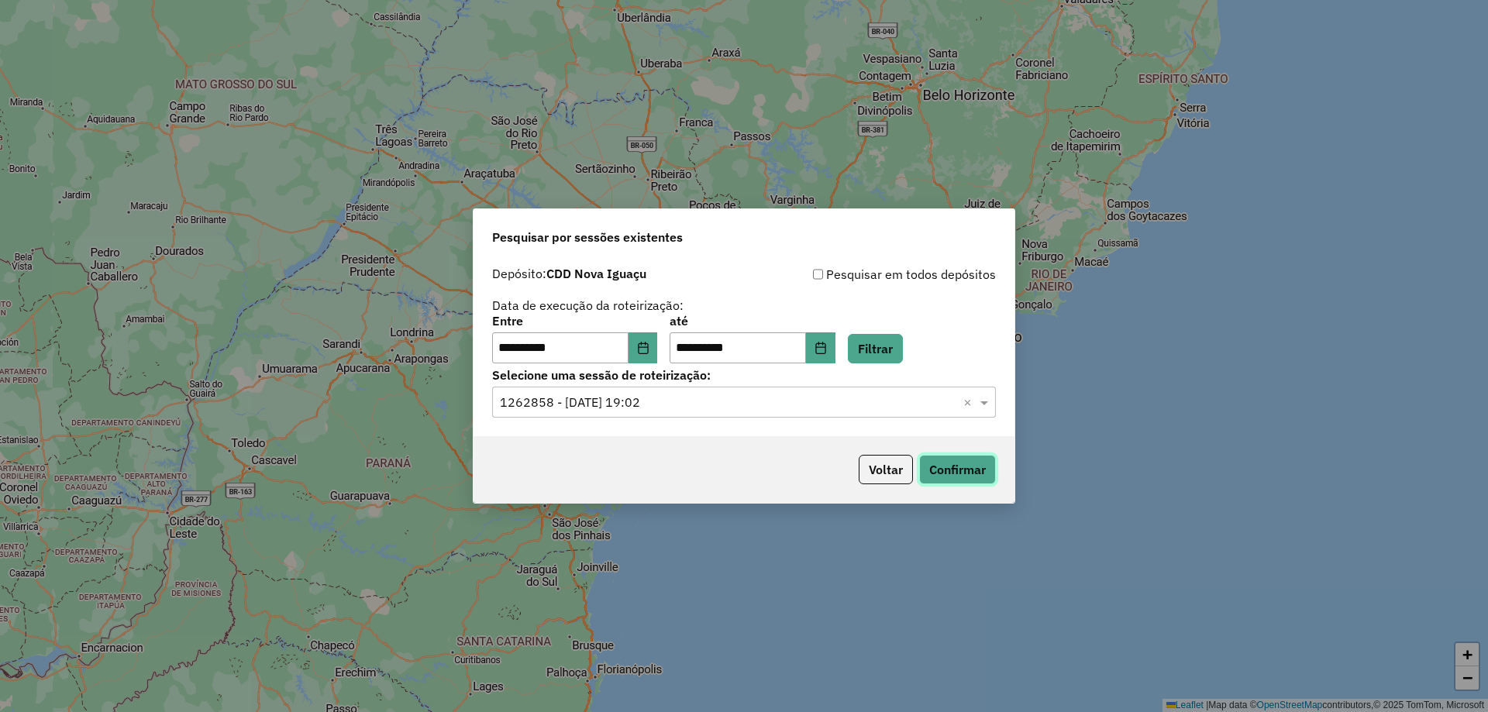
click at [966, 478] on button "Confirmar" at bounding box center [957, 469] width 77 height 29
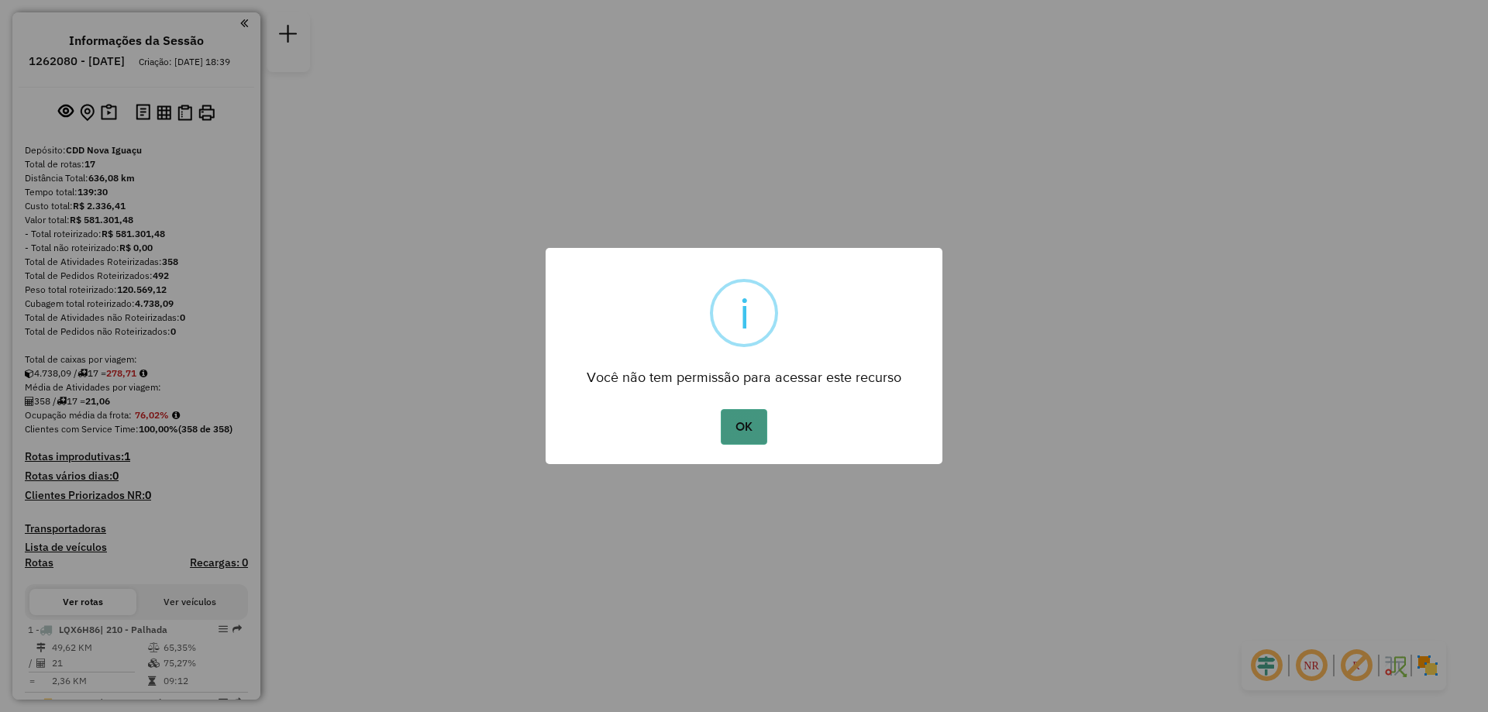
click at [754, 423] on button "OK" at bounding box center [744, 427] width 46 height 36
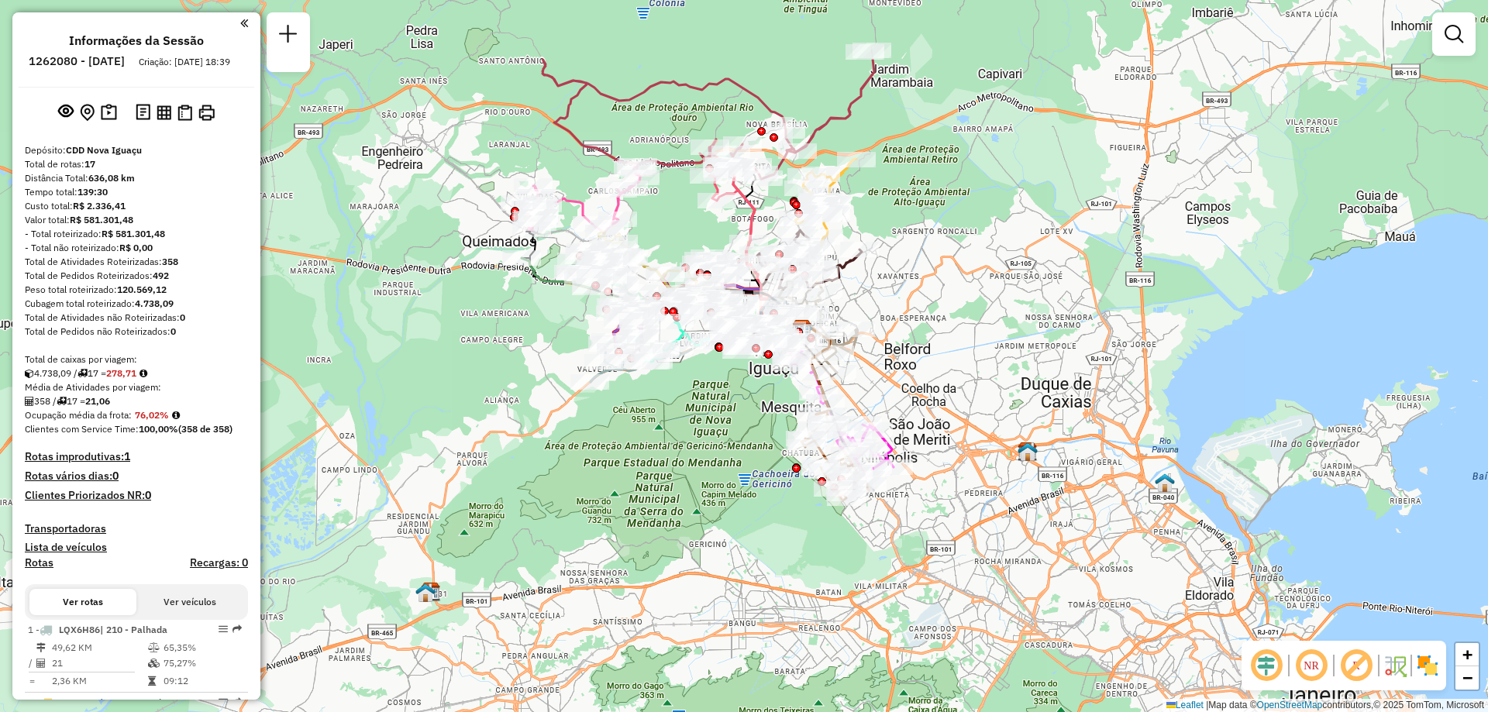
drag, startPoint x: 687, startPoint y: 310, endPoint x: 733, endPoint y: 440, distance: 138.3
click at [733, 440] on div "Janela de atendimento Grade de atendimento Capacidade Transportadoras Veículos …" at bounding box center [744, 356] width 1488 height 712
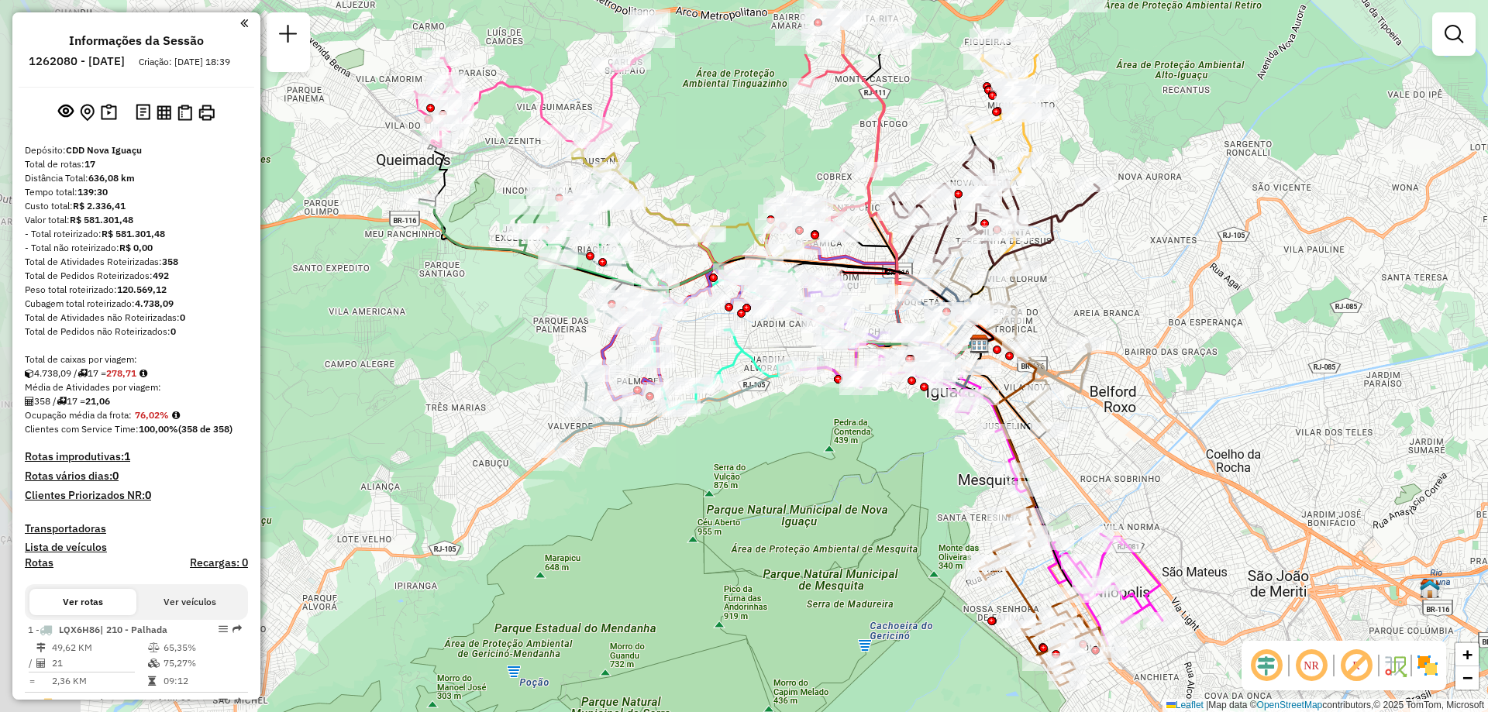
drag, startPoint x: 1053, startPoint y: 171, endPoint x: 1159, endPoint y: 295, distance: 163.9
click at [1159, 295] on div "Janela de atendimento Grade de atendimento Capacidade Transportadoras Veículos …" at bounding box center [744, 356] width 1488 height 712
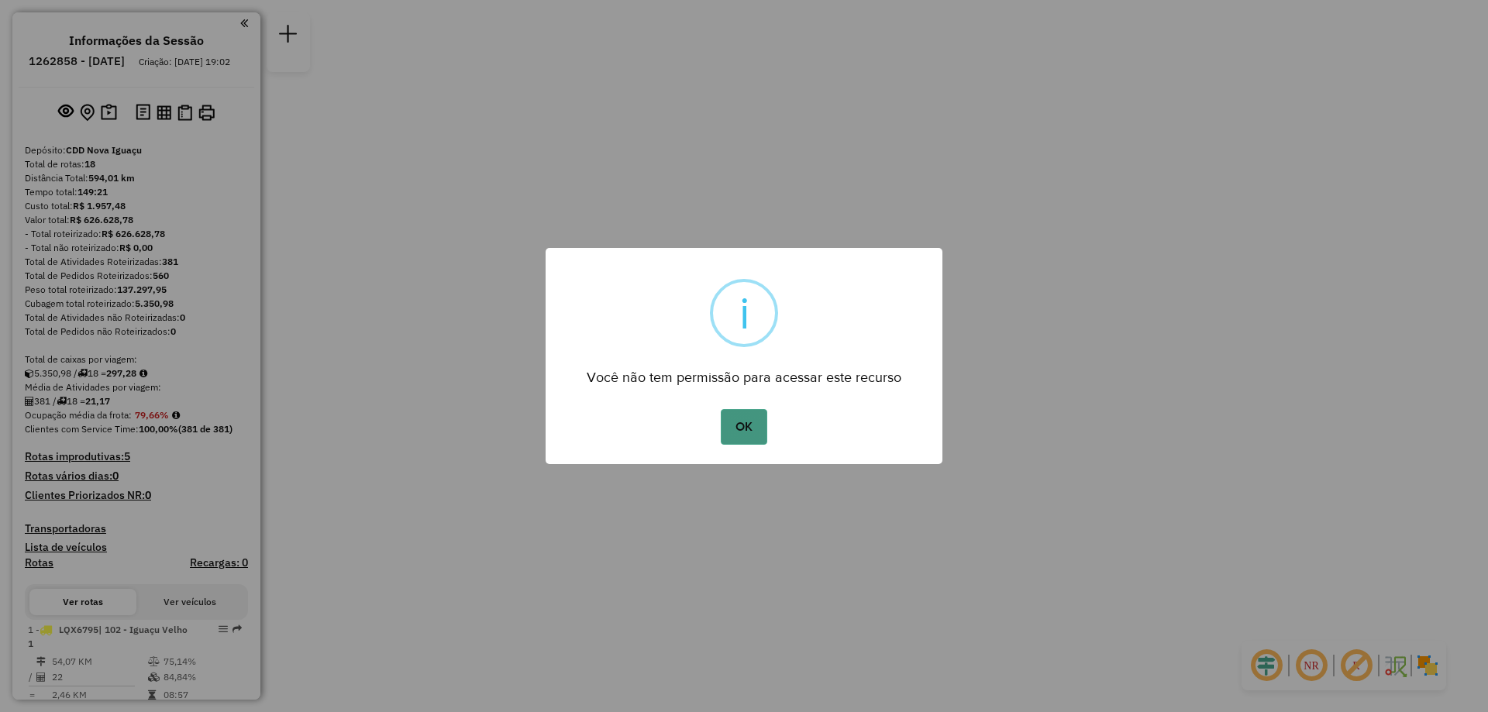
click at [745, 423] on button "OK" at bounding box center [744, 427] width 46 height 36
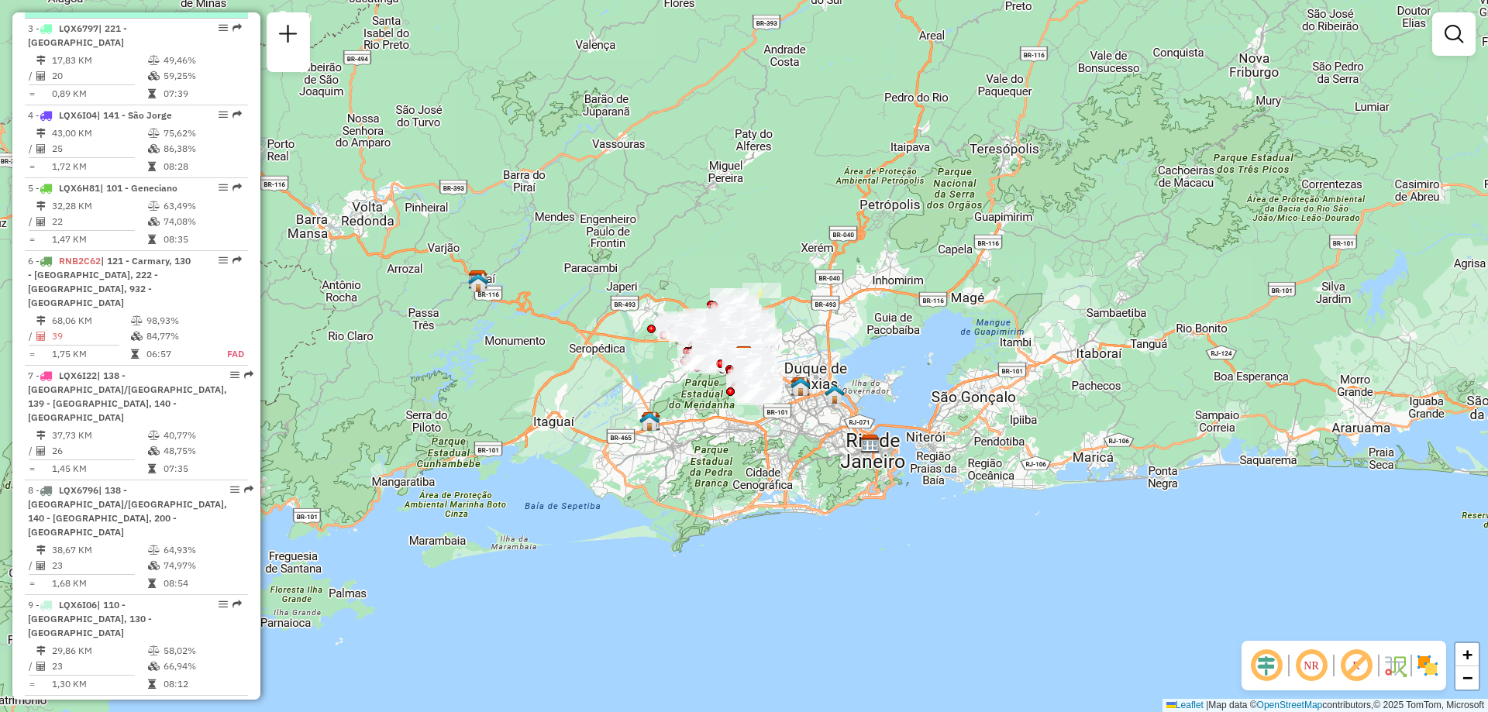
scroll to position [853, 0]
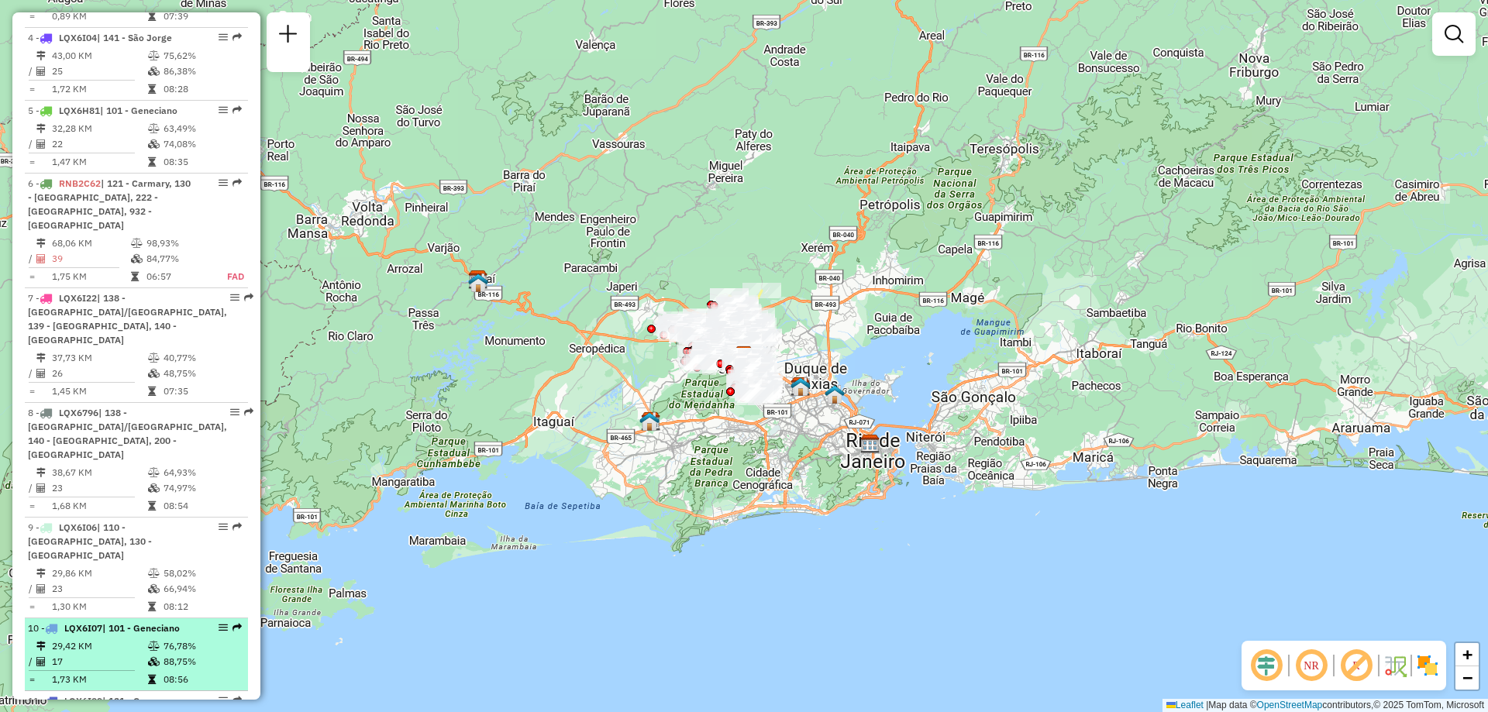
click at [219, 623] on em at bounding box center [223, 627] width 9 height 9
select select "**********"
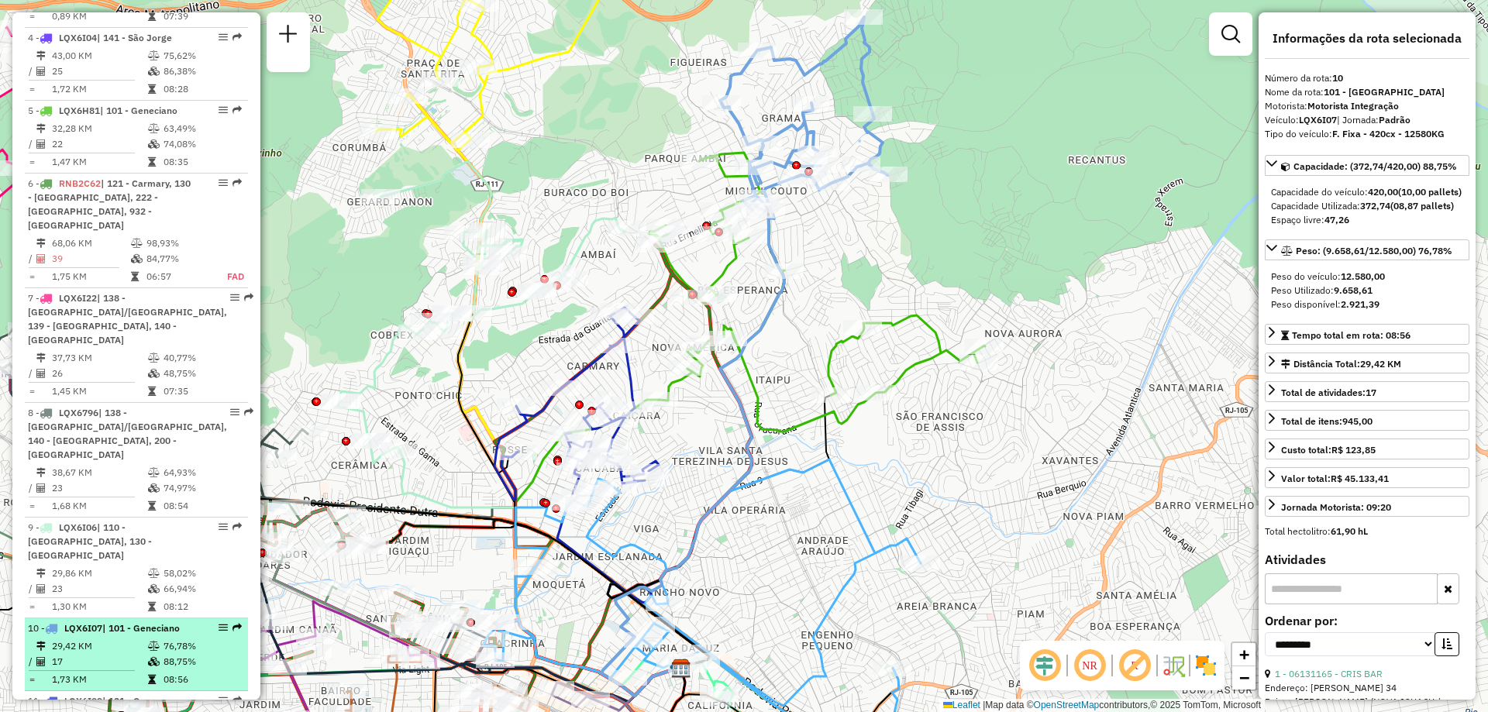
drag, startPoint x: 198, startPoint y: 600, endPoint x: 212, endPoint y: 621, distance: 25.2
click at [212, 654] on td "88,75%" at bounding box center [202, 662] width 78 height 16
click at [107, 639] on td "29,42 KM" at bounding box center [99, 647] width 96 height 16
drag, startPoint x: 106, startPoint y: 610, endPoint x: 117, endPoint y: 615, distance: 11.8
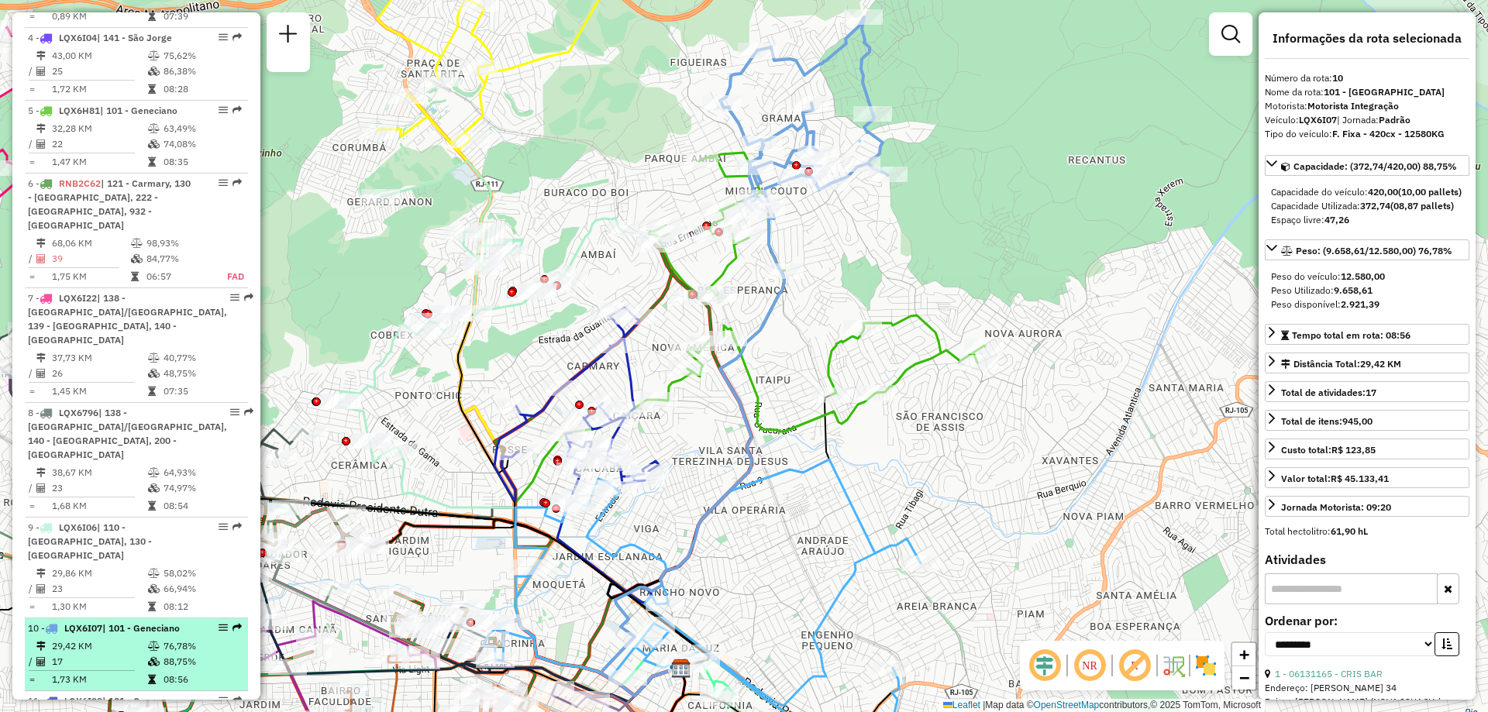
click at [117, 654] on td "17" at bounding box center [99, 662] width 96 height 16
click at [233, 623] on em at bounding box center [237, 627] width 9 height 9
click at [40, 657] on icon at bounding box center [40, 661] width 9 height 9
click at [37, 623] on span "10 - LQX6I07 | 101 - Geneciano" at bounding box center [104, 629] width 152 height 12
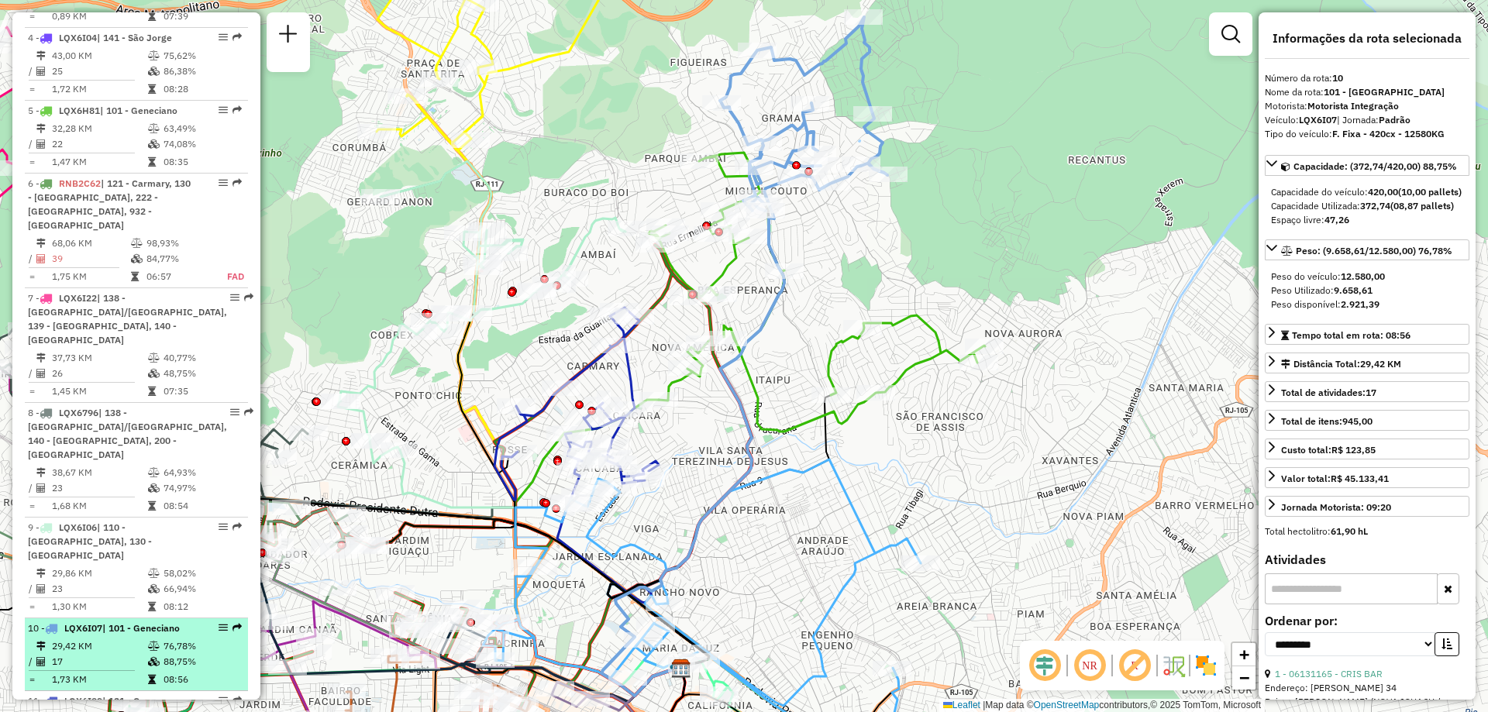
click at [46, 623] on span "10 - LQX6I07 | 101 - Geneciano" at bounding box center [104, 629] width 152 height 12
click at [60, 623] on strong "LQX6I07 | 101 - Geneciano" at bounding box center [118, 629] width 122 height 12
click at [108, 623] on span "| 101 - Geneciano" at bounding box center [141, 629] width 78 height 12
